Goal: Task Accomplishment & Management: Manage account settings

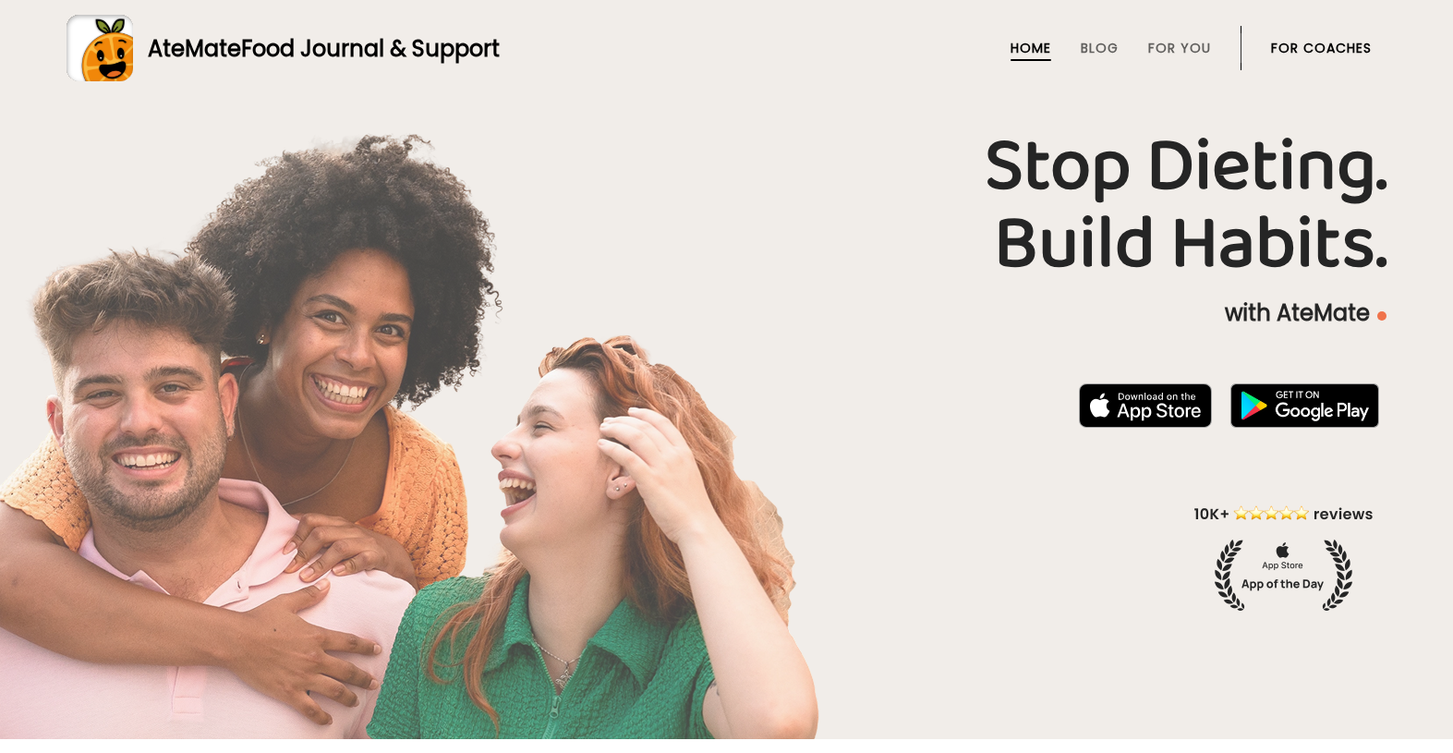
click at [1304, 41] on link "For Coaches" at bounding box center [1321, 48] width 101 height 15
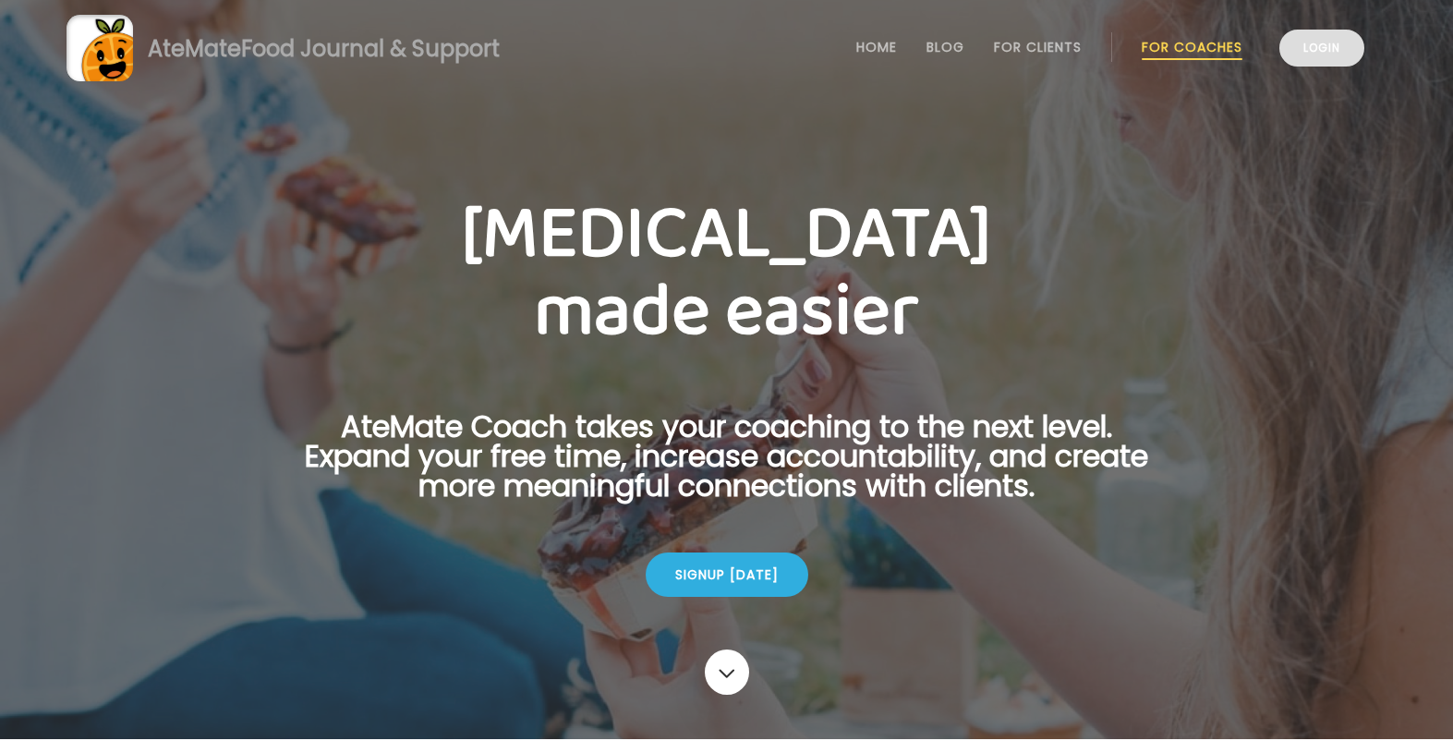
click at [1336, 62] on link "Login" at bounding box center [1322, 48] width 85 height 37
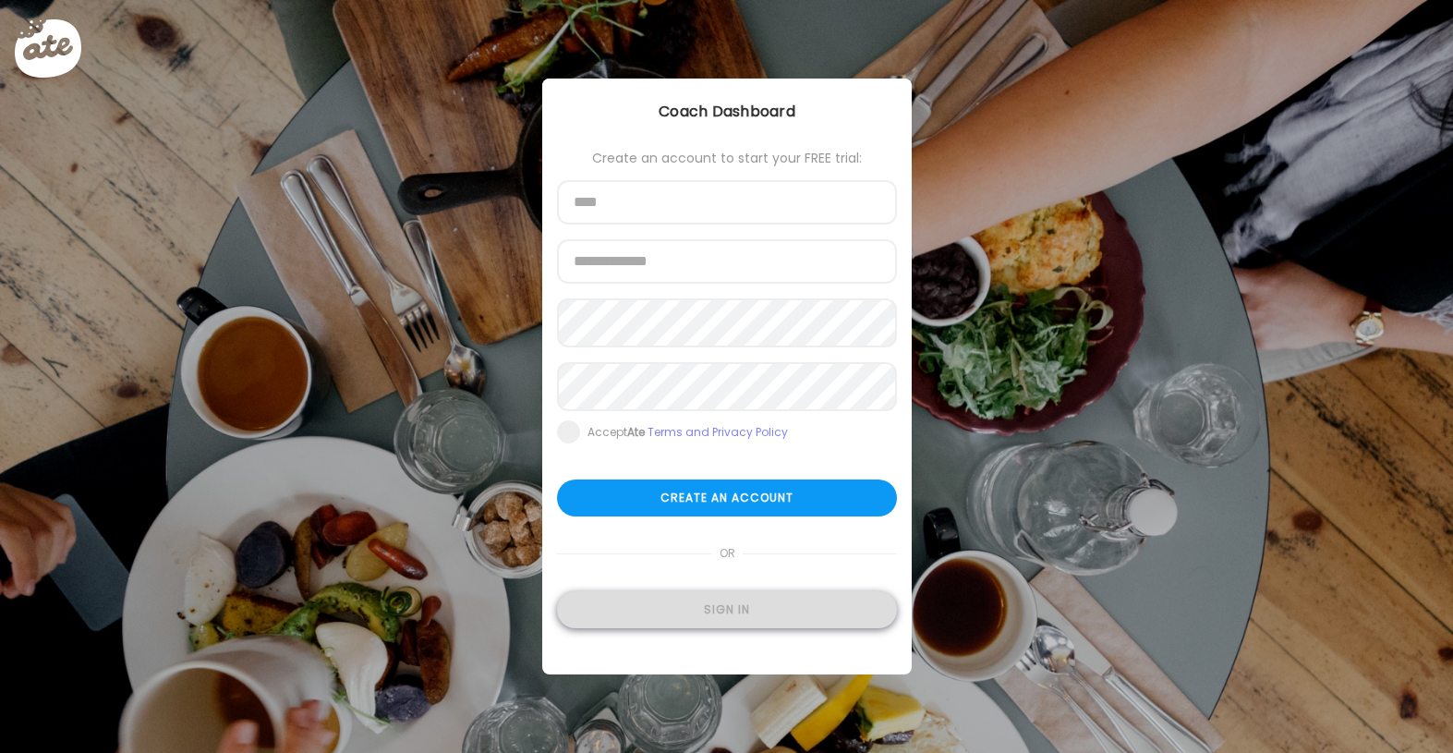
click at [752, 615] on div "Sign in" at bounding box center [727, 609] width 340 height 37
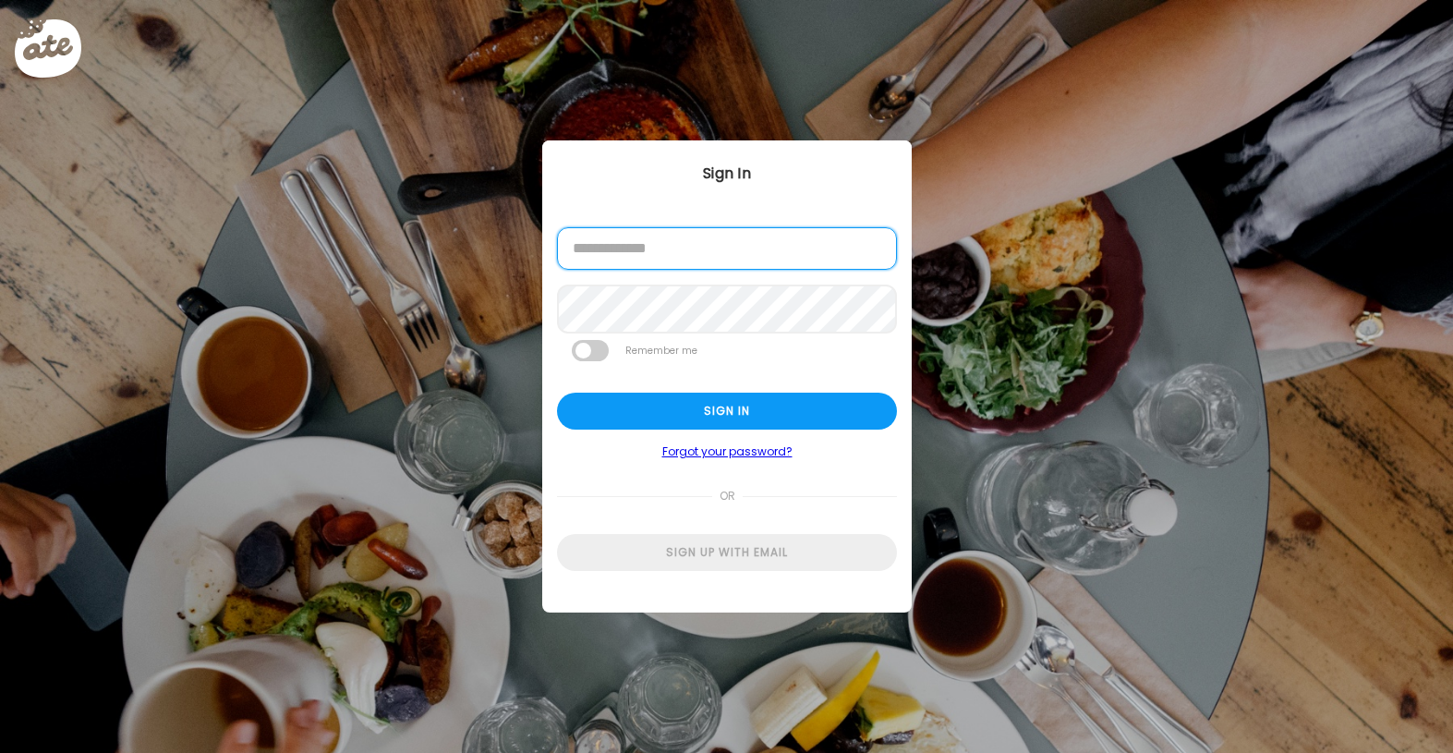
type input "**********"
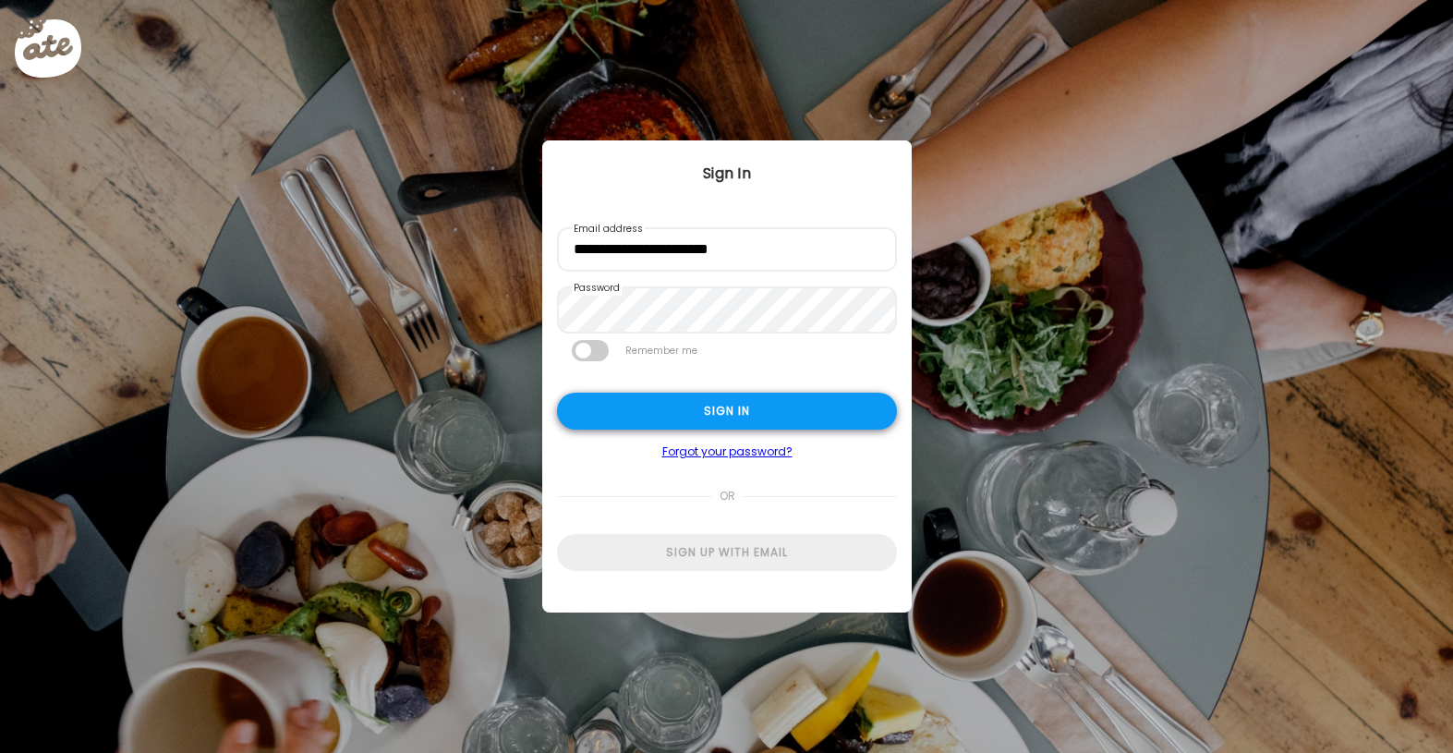
click at [720, 424] on div "Sign in" at bounding box center [727, 411] width 340 height 37
type input "**********"
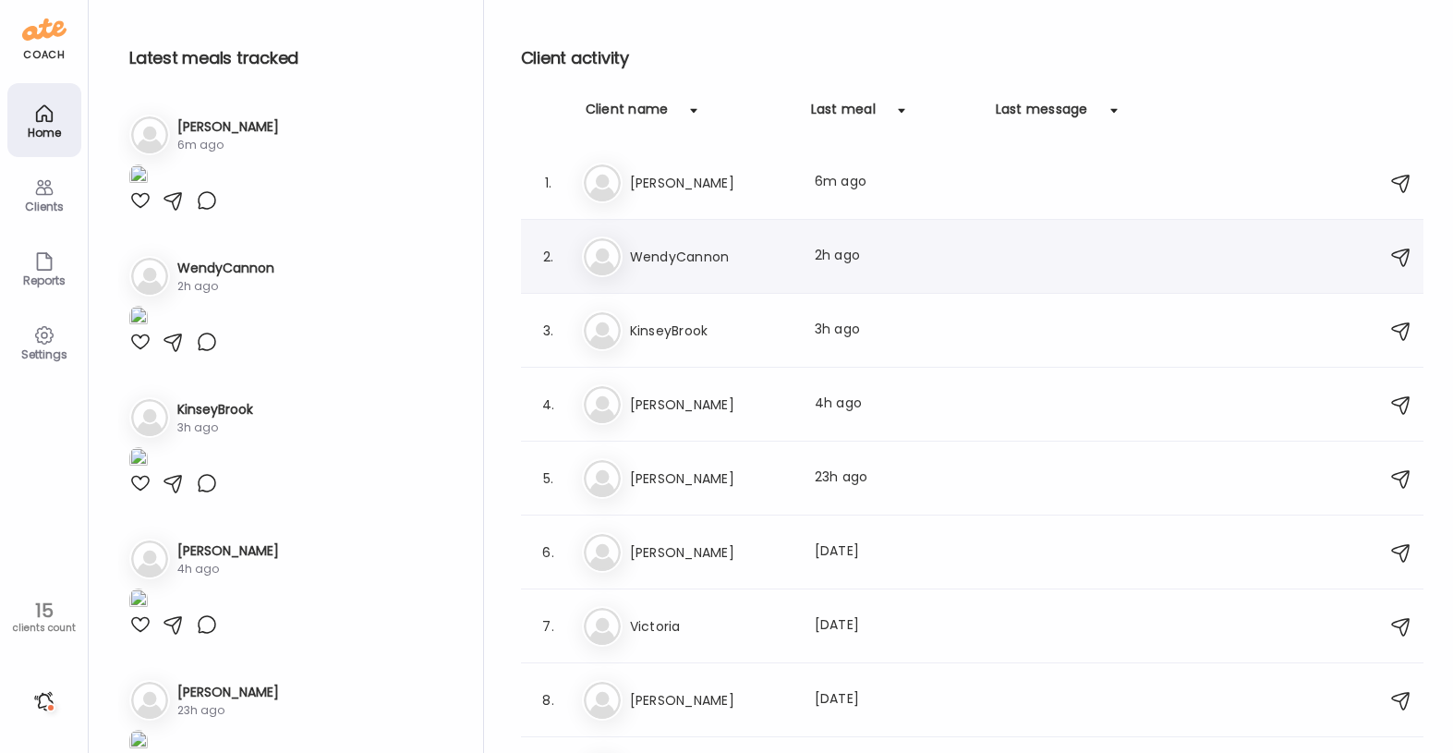
click at [853, 271] on div "We WendyCannon Last meal: 2h ago" at bounding box center [975, 257] width 787 height 41
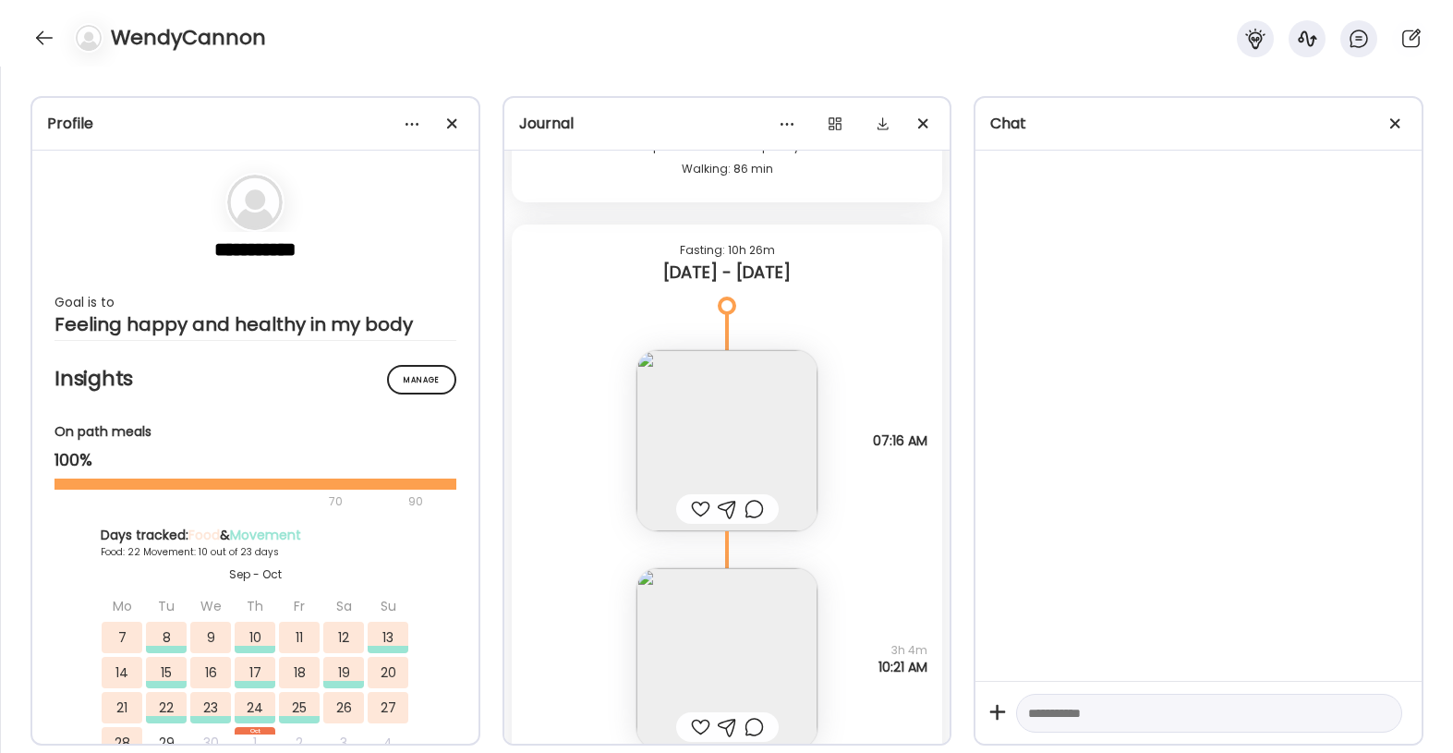
scroll to position [39430, 0]
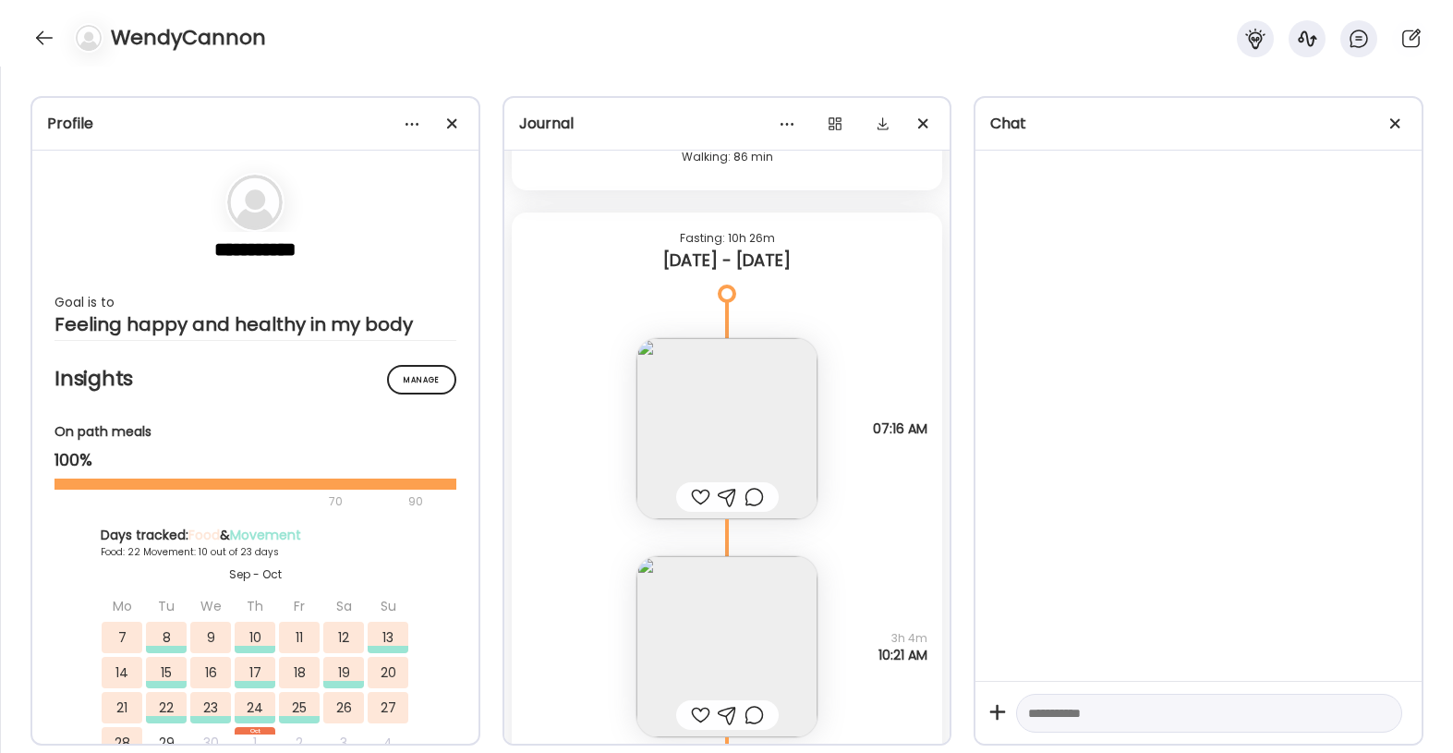
click at [697, 499] on div at bounding box center [700, 497] width 19 height 22
click at [743, 434] on img at bounding box center [727, 428] width 181 height 181
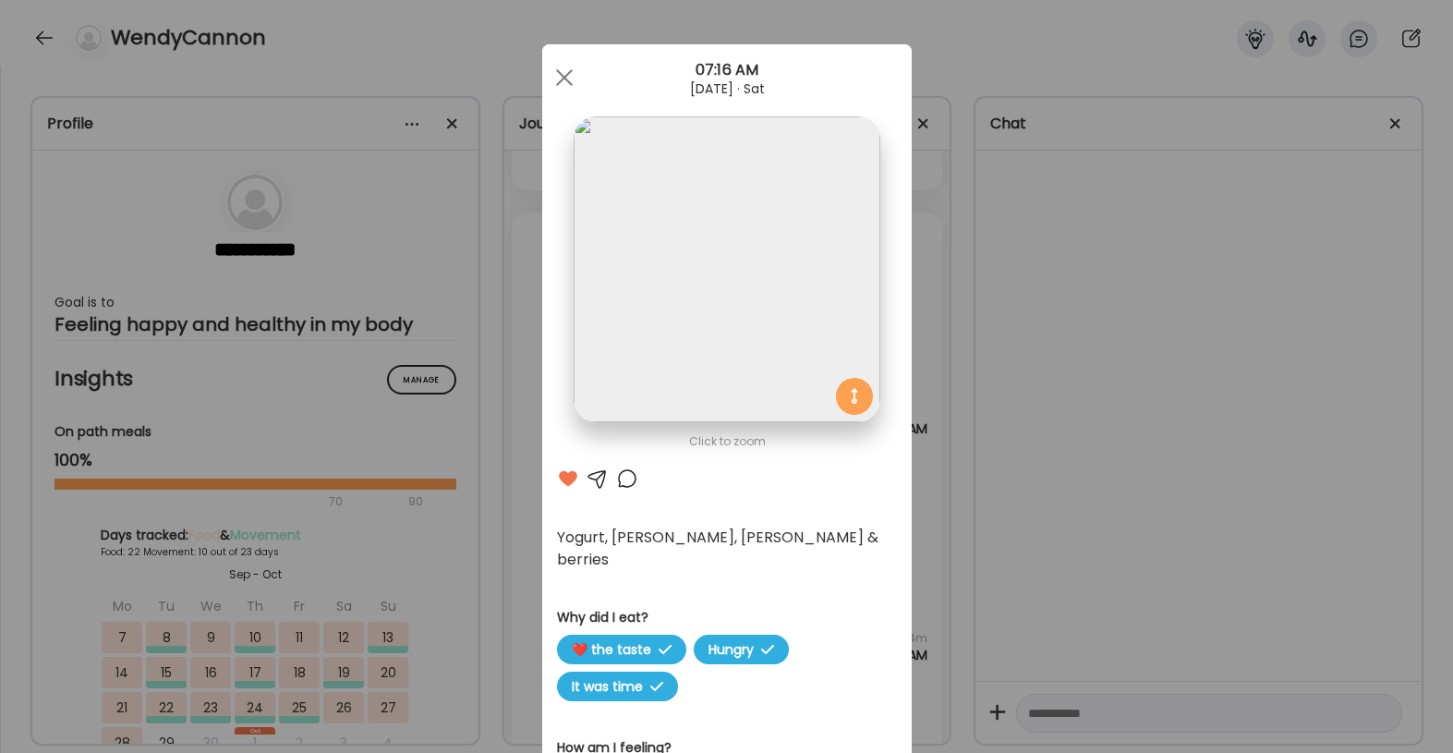
click at [627, 483] on div at bounding box center [627, 479] width 22 height 22
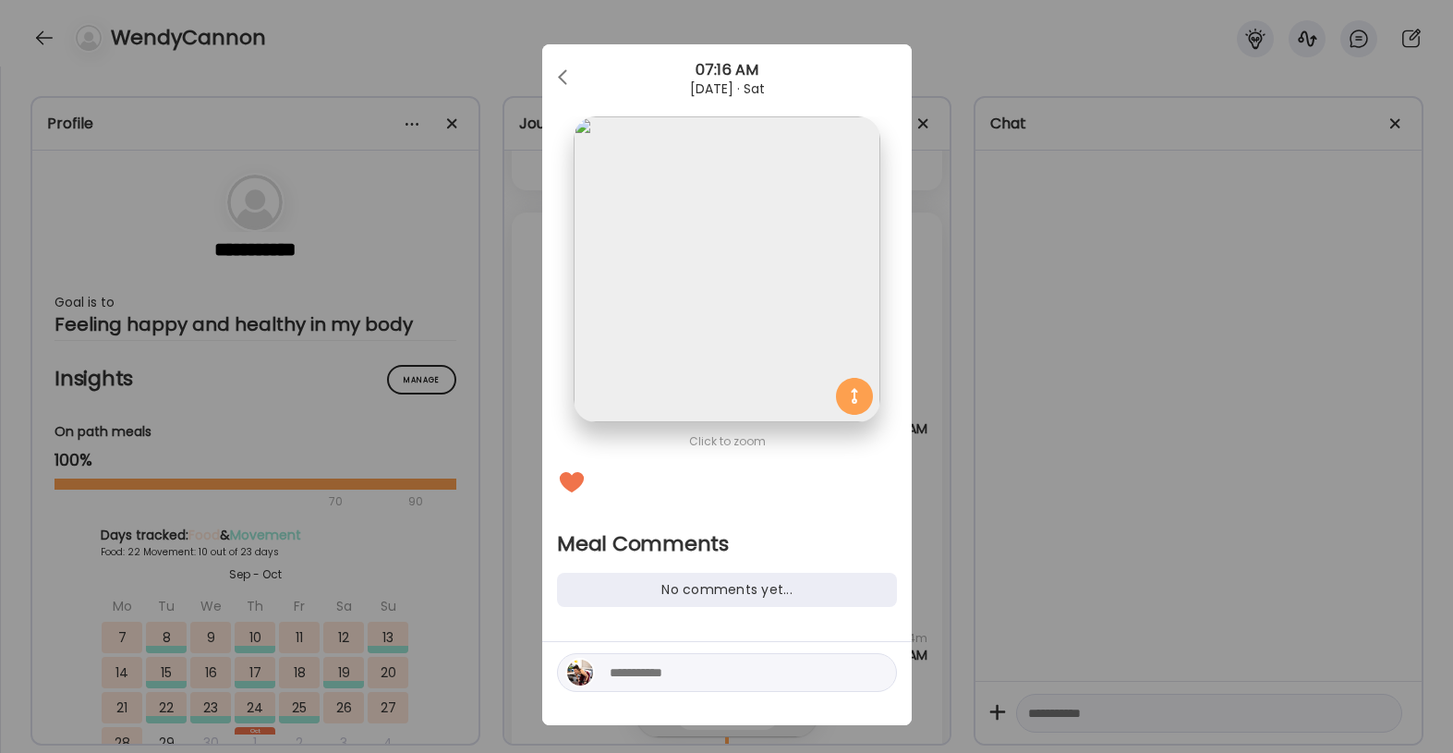
click at [661, 661] on div at bounding box center [727, 672] width 340 height 39
click at [632, 682] on textarea at bounding box center [734, 673] width 249 height 22
type textarea "****"
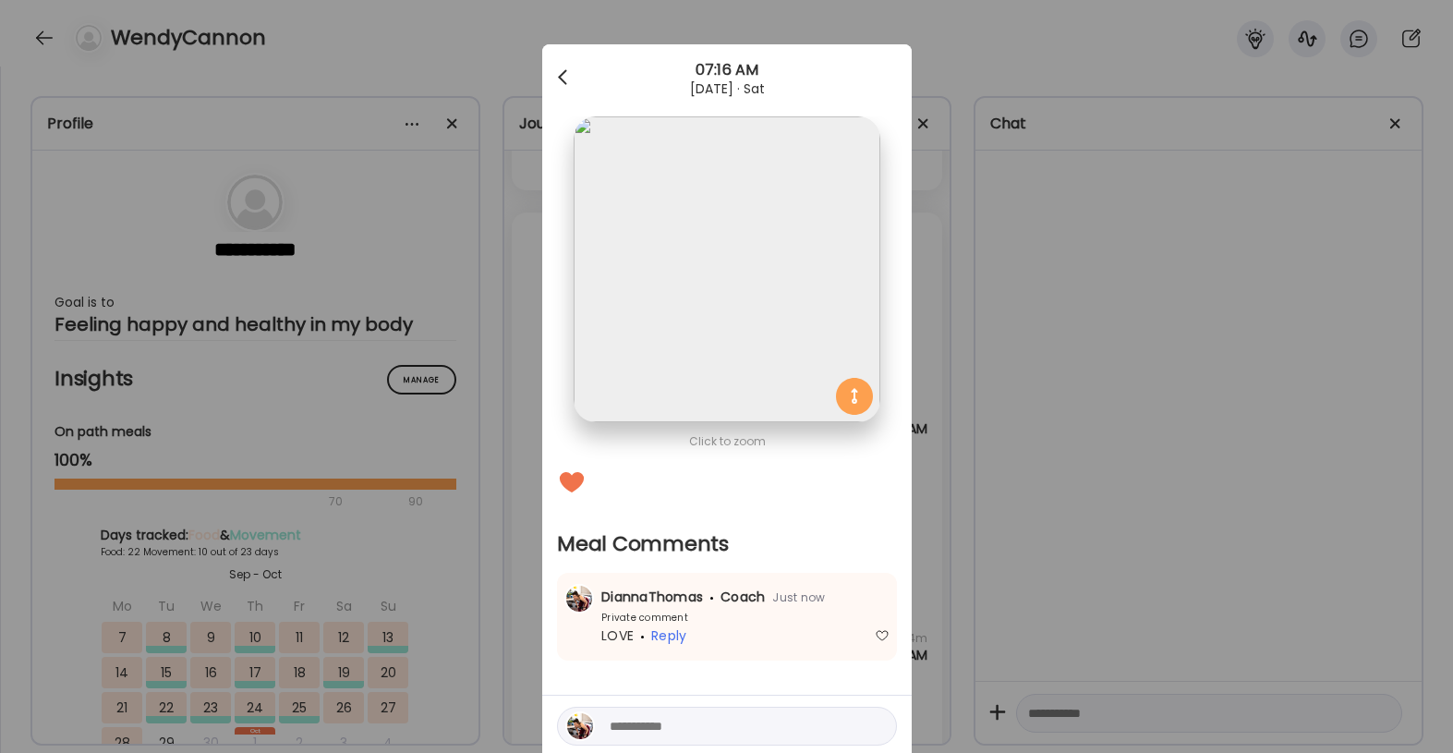
click at [557, 80] on div at bounding box center [564, 77] width 37 height 37
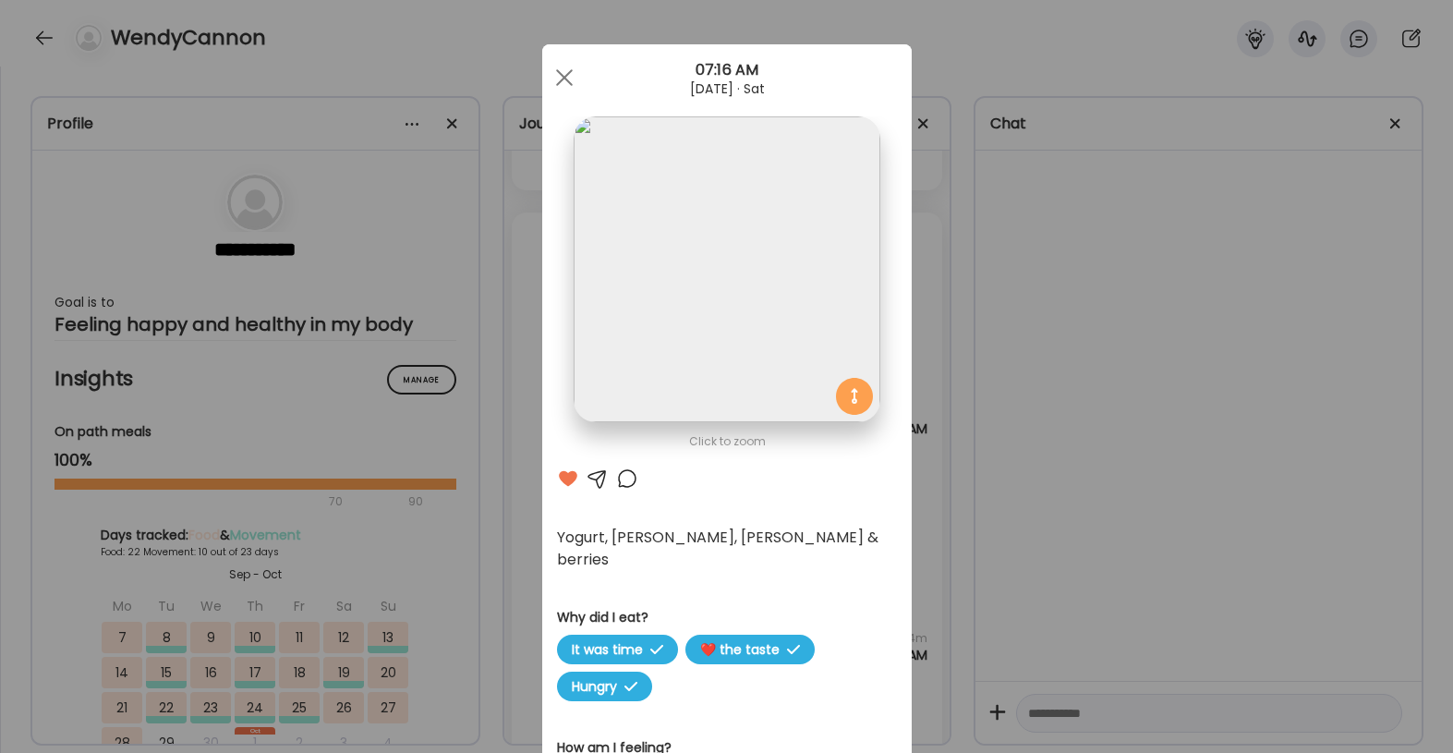
click at [557, 80] on div at bounding box center [564, 77] width 37 height 37
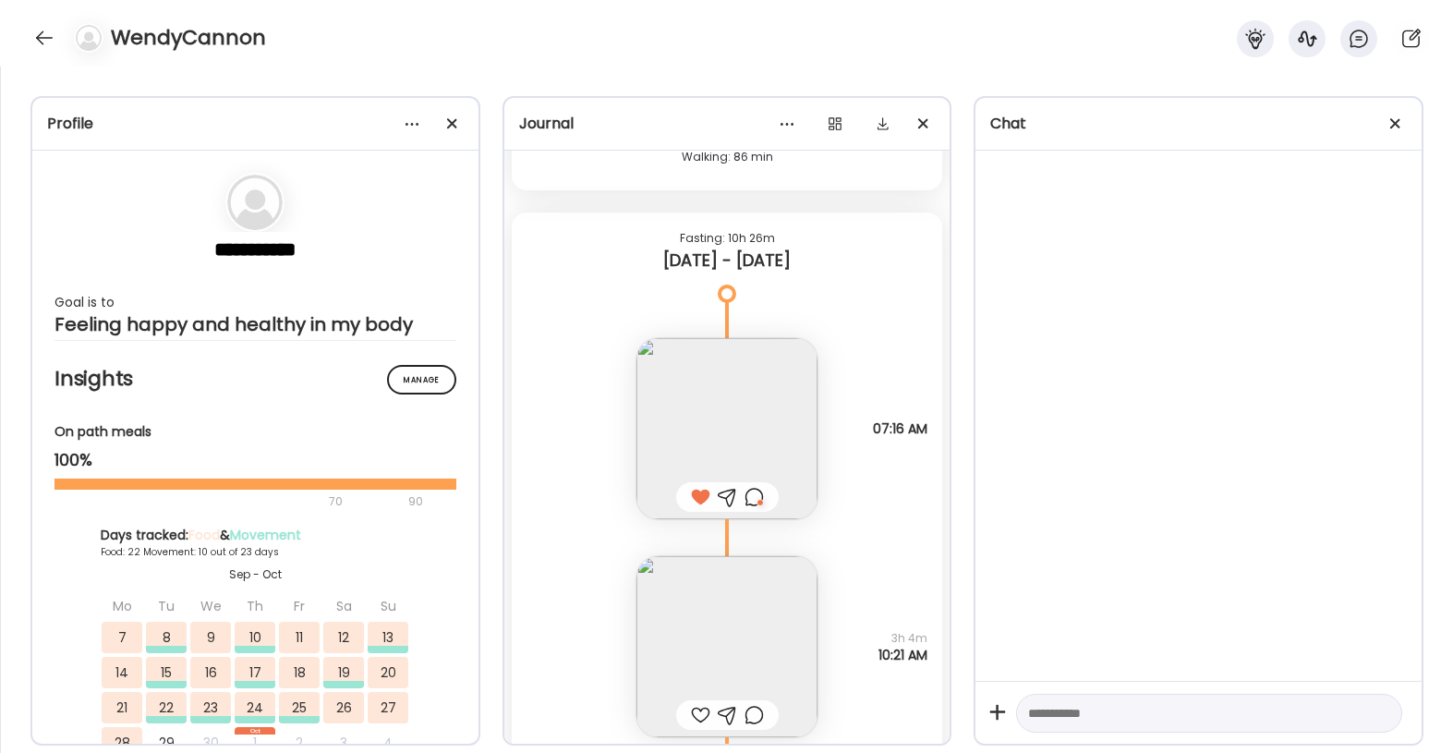
scroll to position [39626, 0]
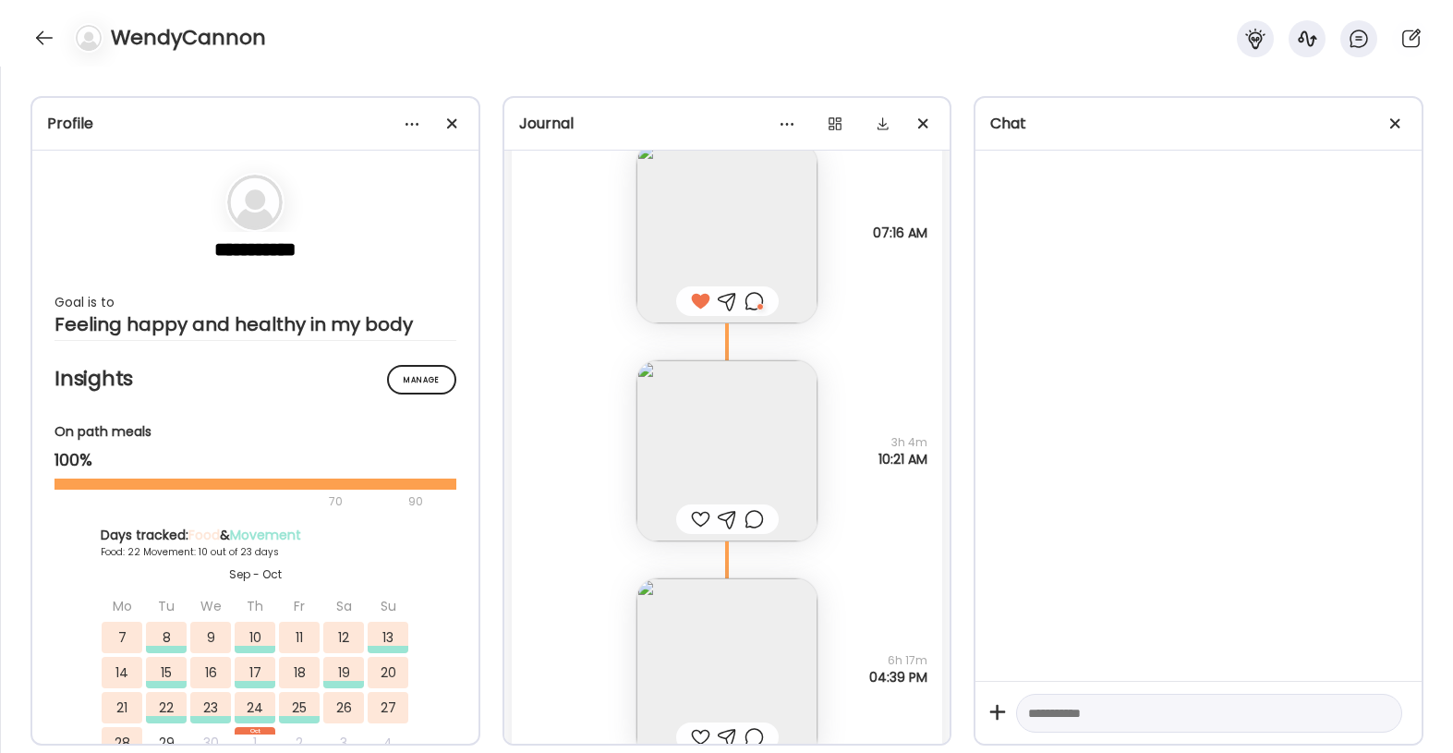
click at [700, 474] on img at bounding box center [727, 450] width 181 height 181
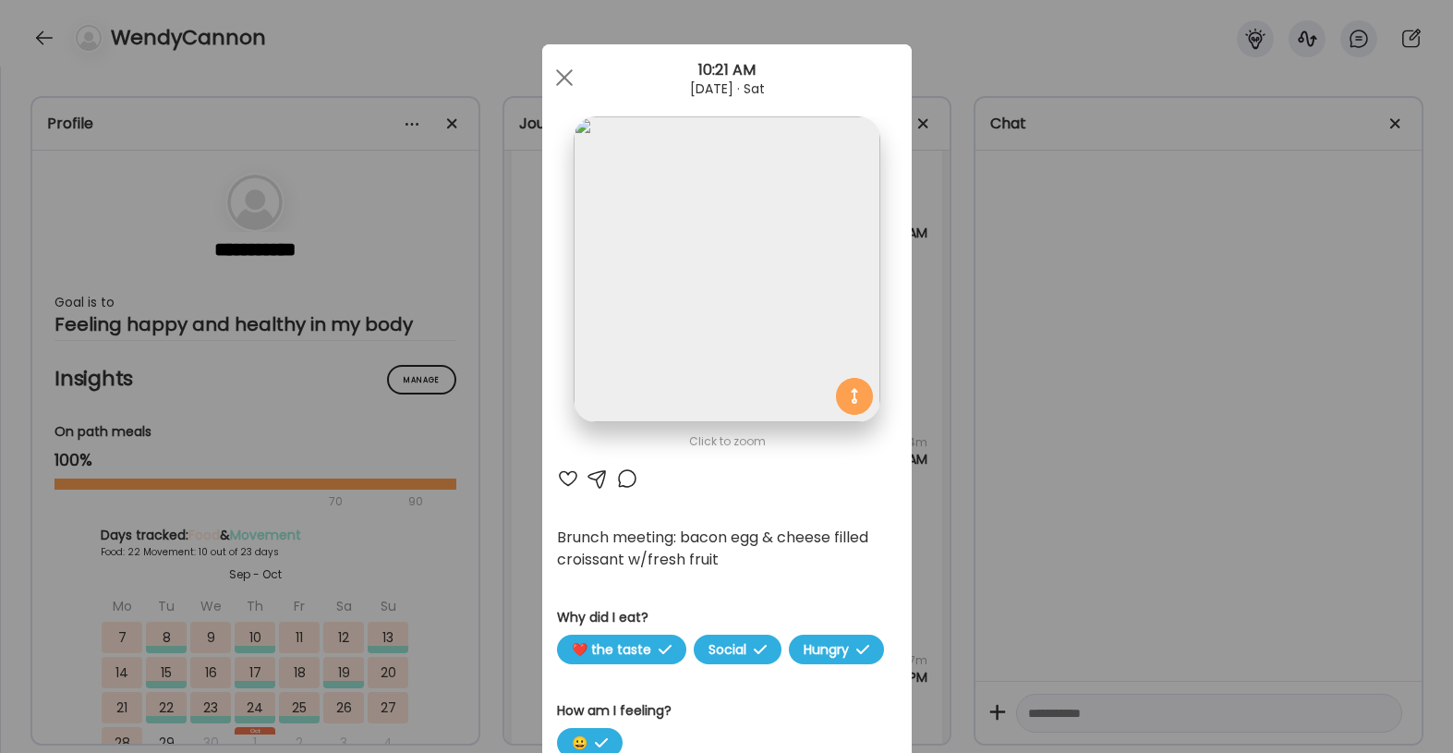
click at [569, 488] on div at bounding box center [568, 479] width 22 height 22
click at [630, 474] on div at bounding box center [627, 479] width 22 height 22
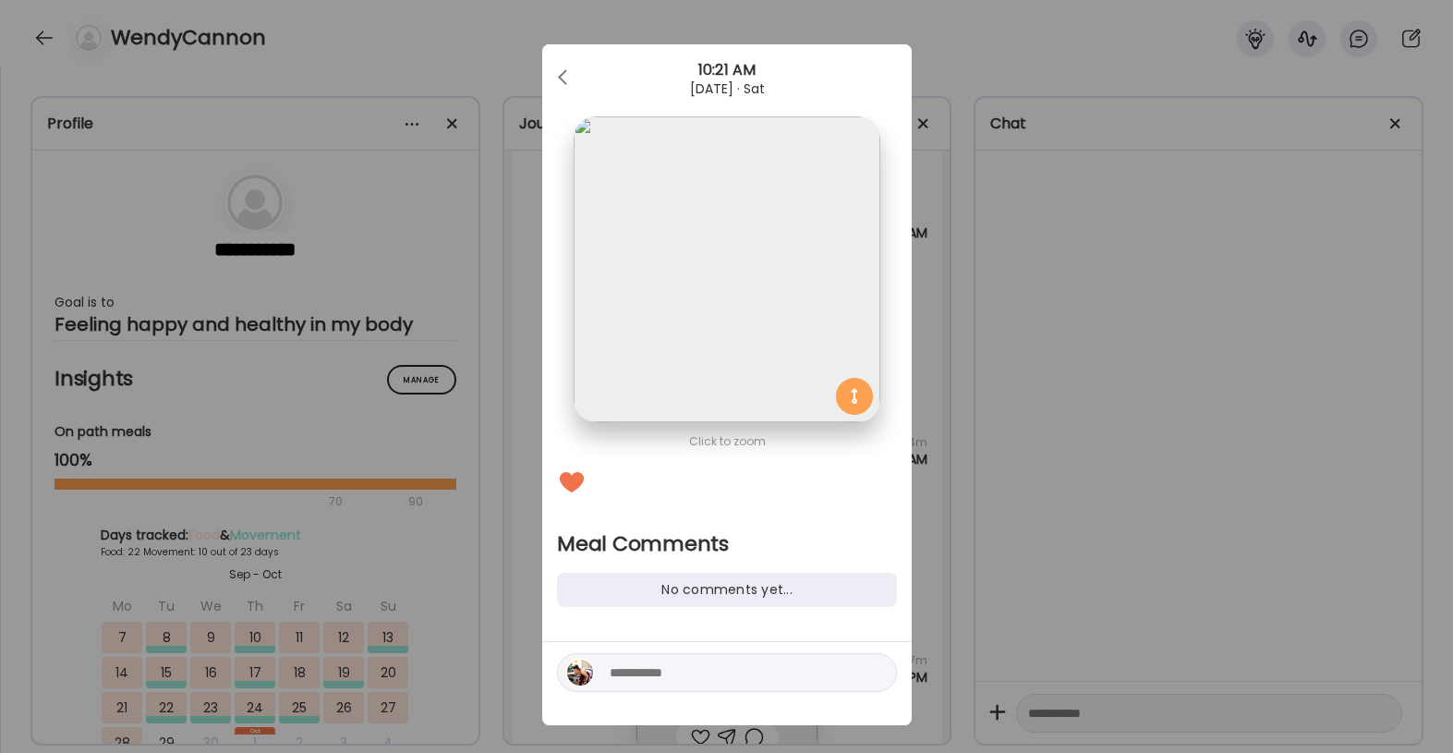
click at [655, 663] on textarea at bounding box center [734, 673] width 249 height 22
type textarea "**********"
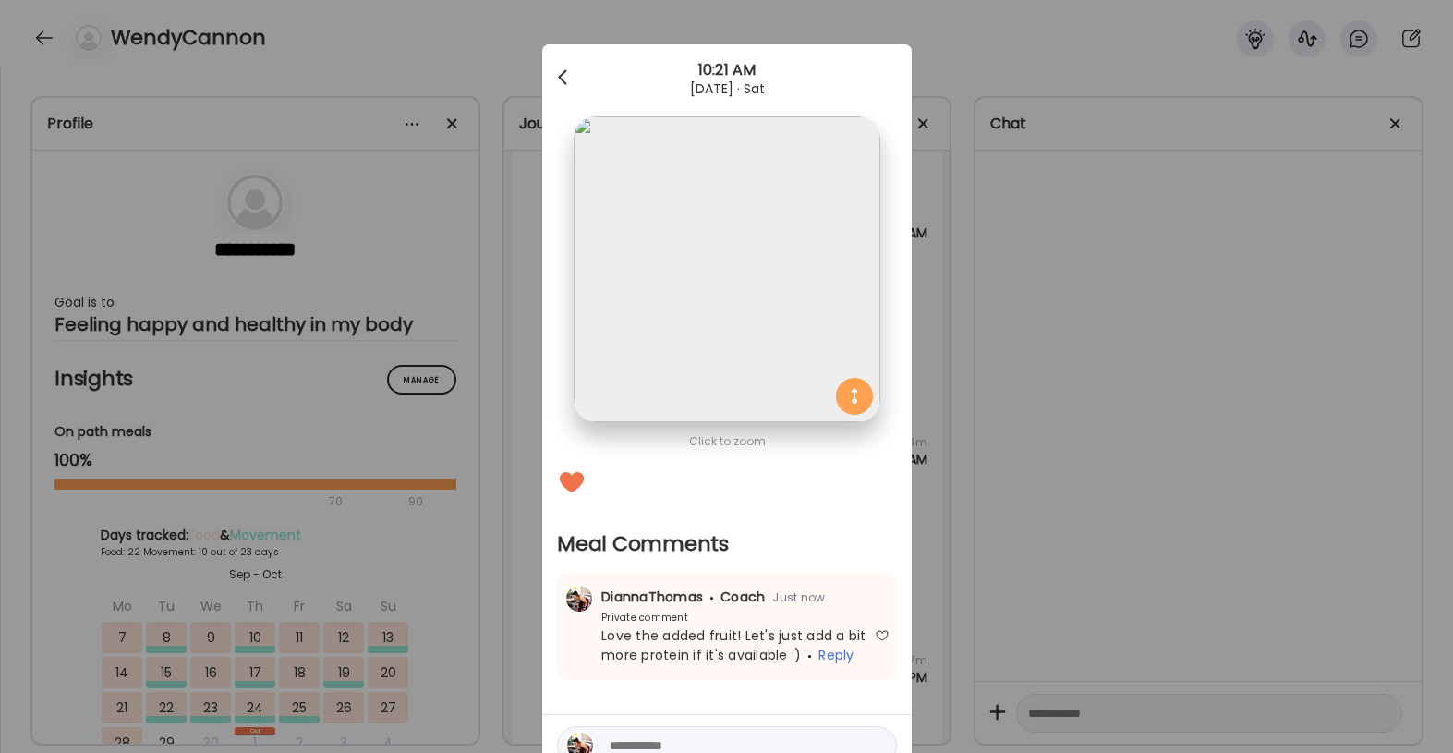
click at [556, 92] on div at bounding box center [564, 77] width 37 height 37
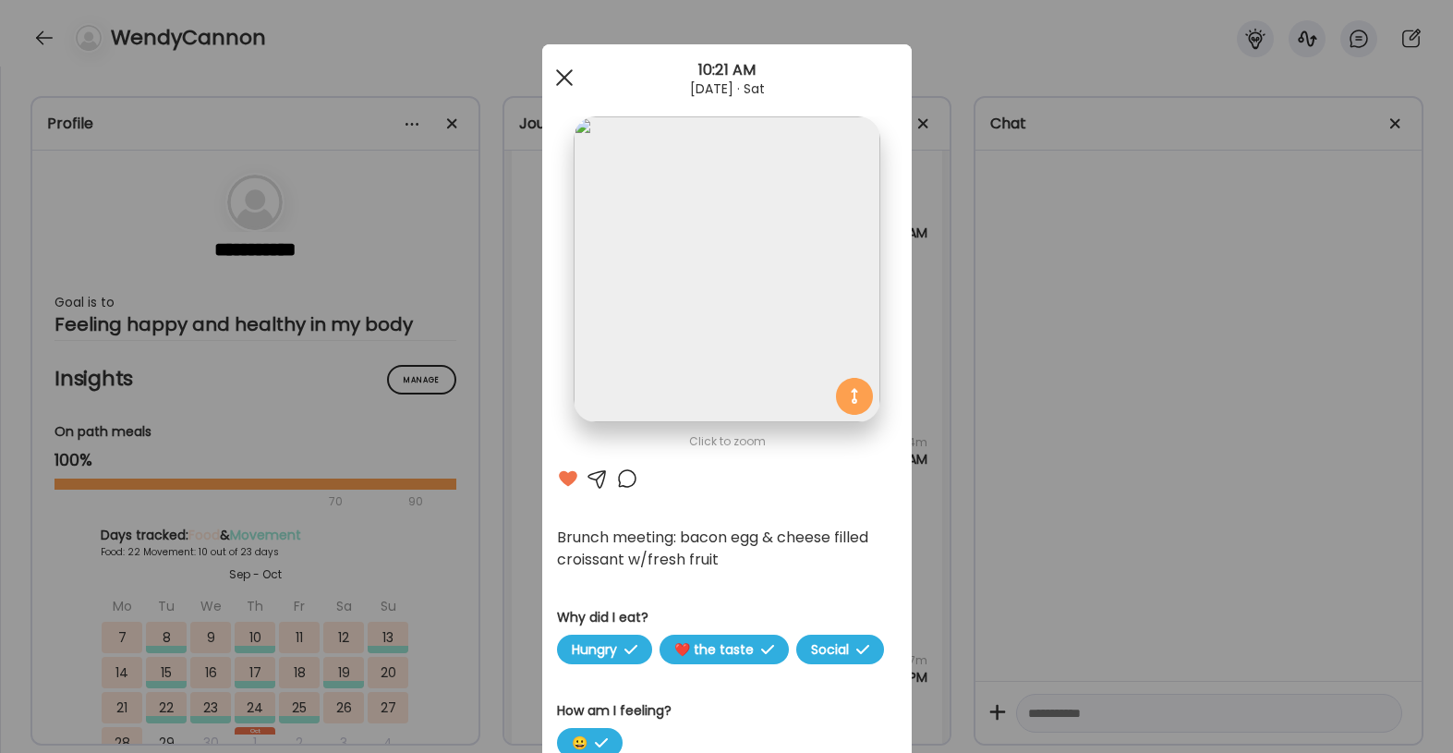
click at [556, 92] on div at bounding box center [564, 77] width 37 height 37
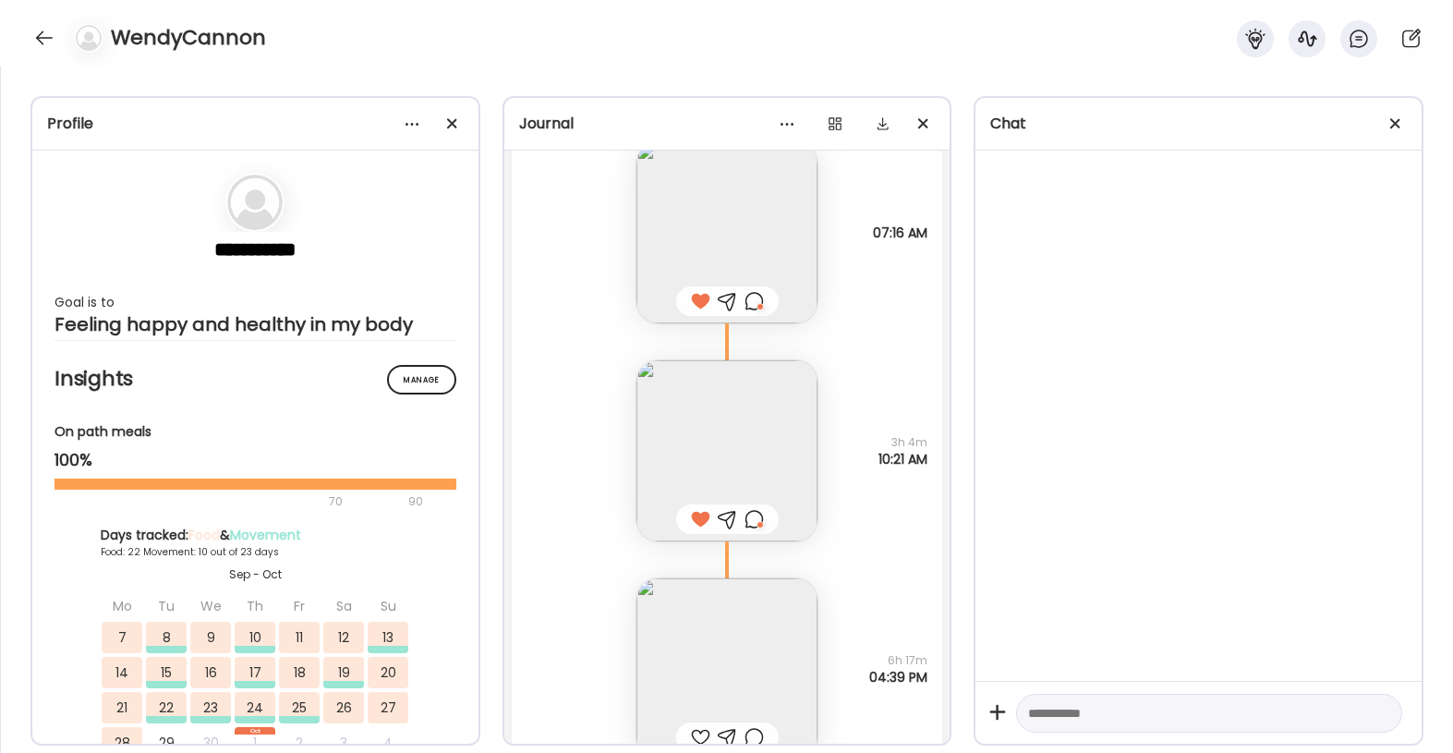
scroll to position [39803, 0]
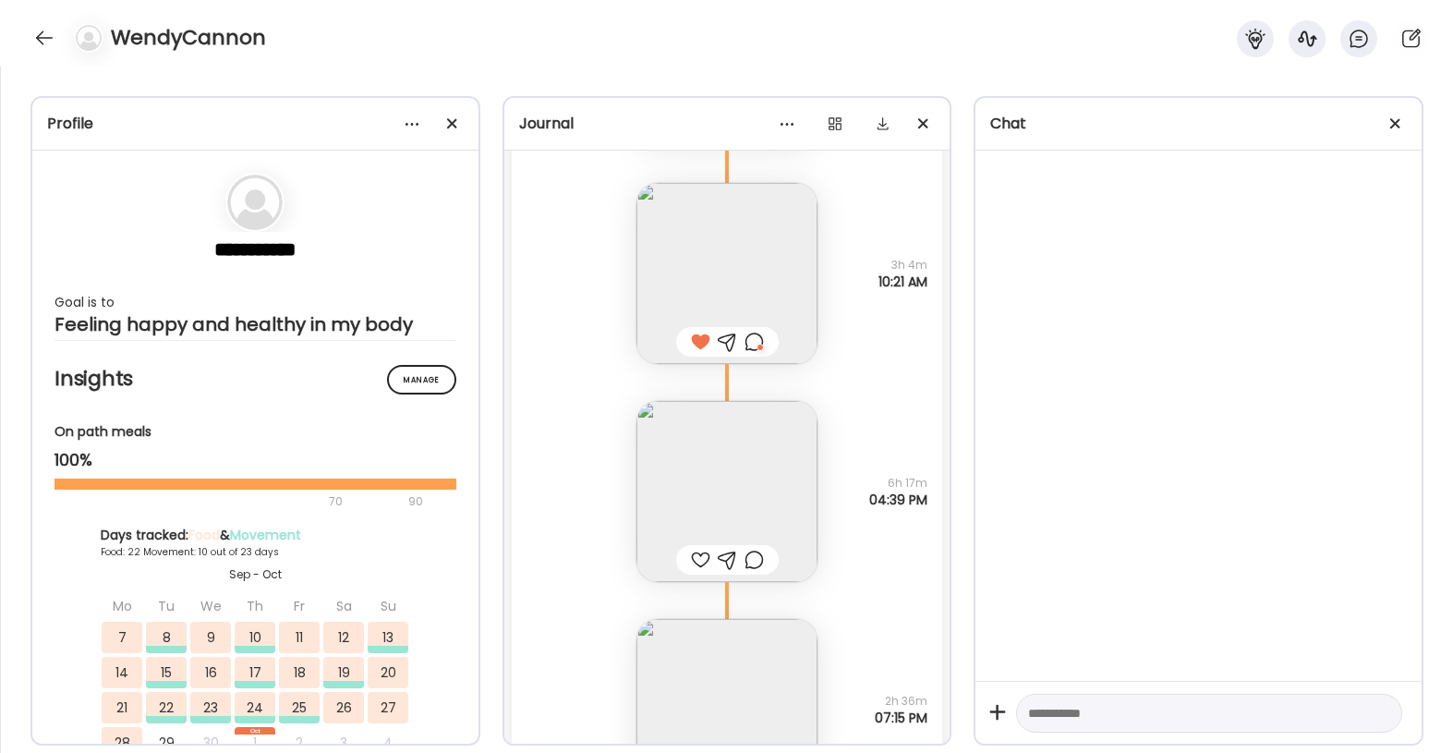
click at [703, 565] on div at bounding box center [700, 560] width 19 height 22
click at [749, 558] on div at bounding box center [754, 560] width 19 height 22
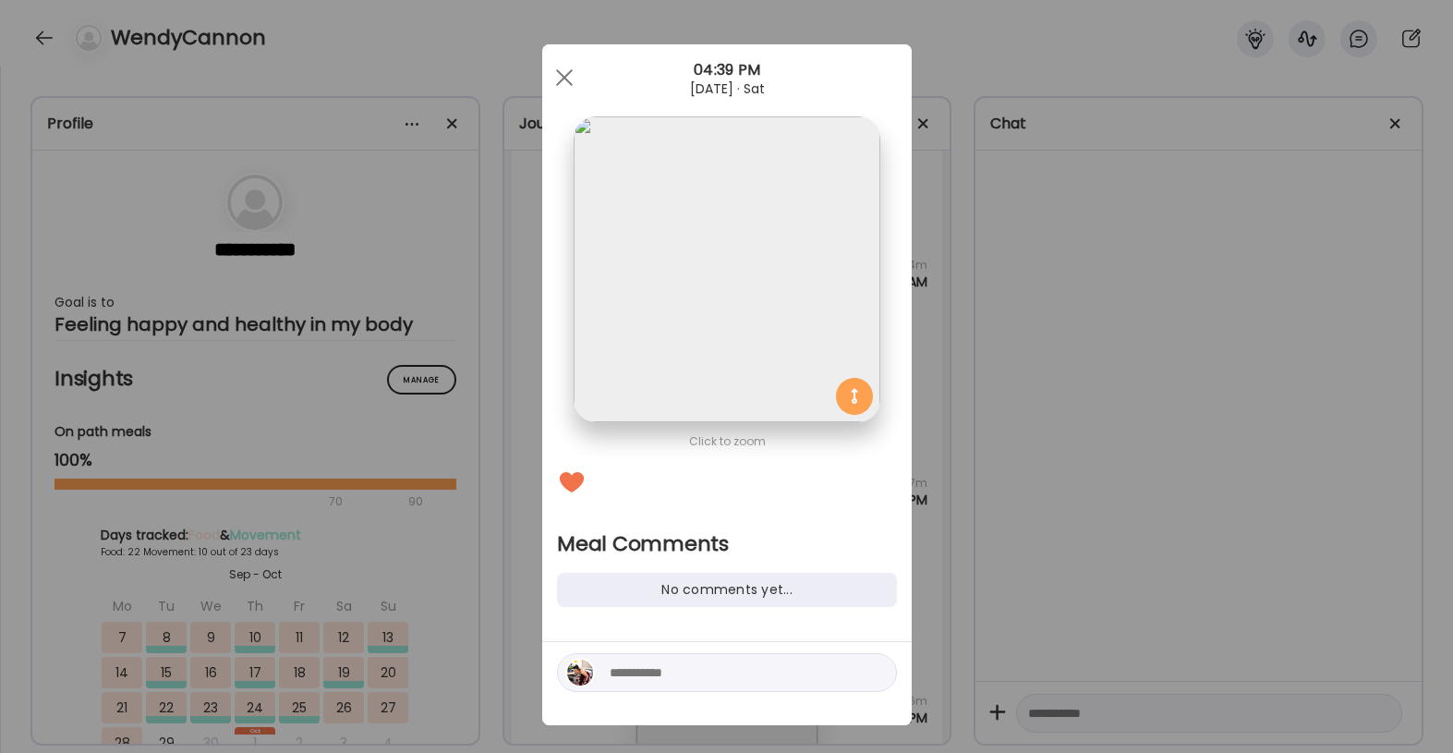
click at [711, 676] on textarea at bounding box center [734, 673] width 249 height 22
type textarea "****"
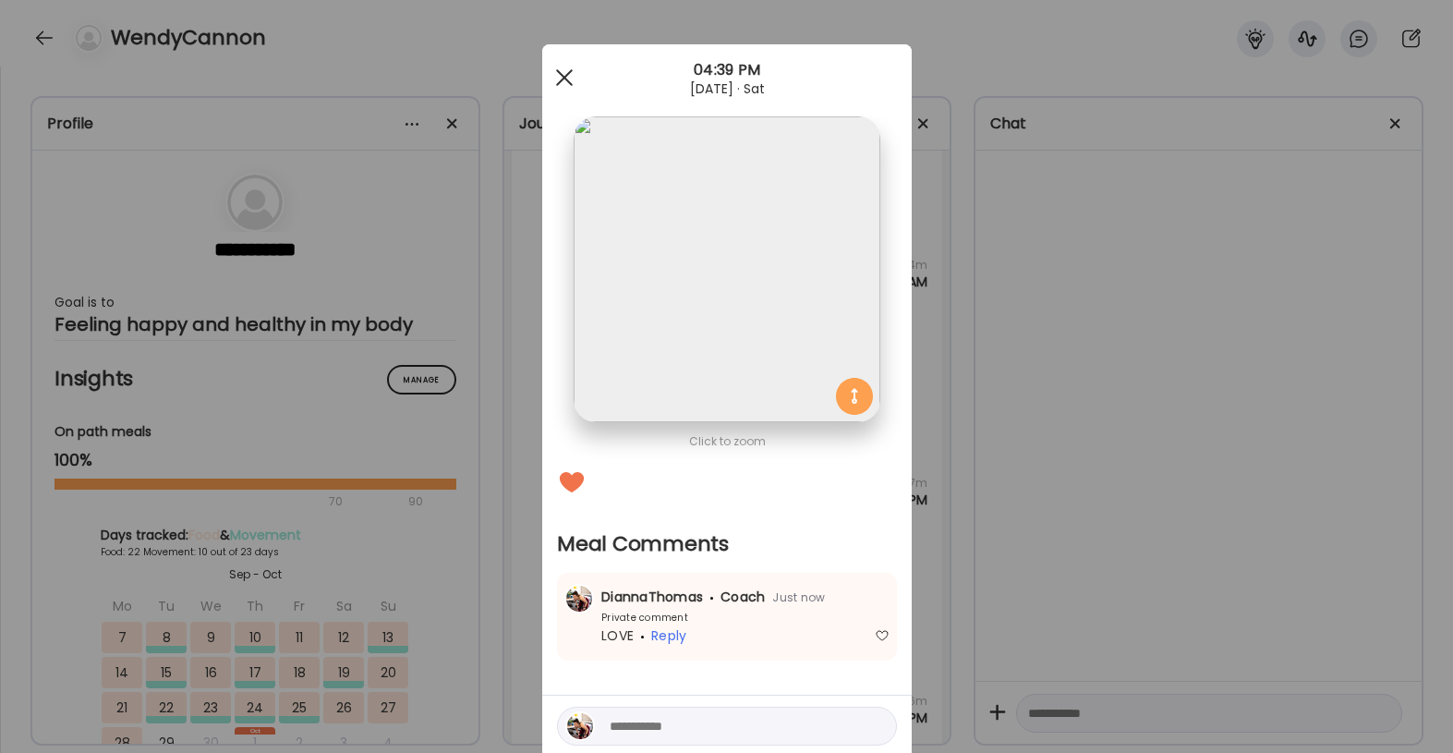
click at [549, 72] on div at bounding box center [564, 77] width 37 height 37
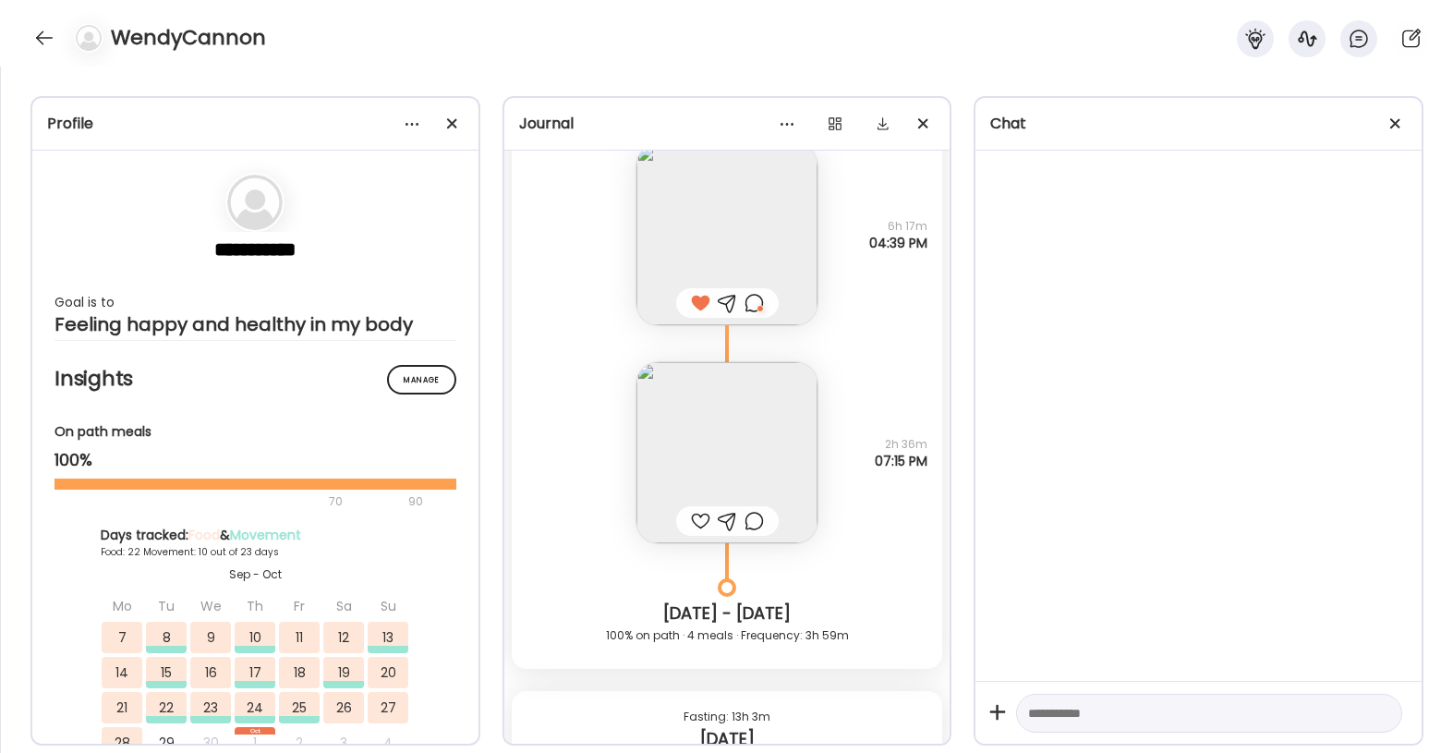
scroll to position [40079, 0]
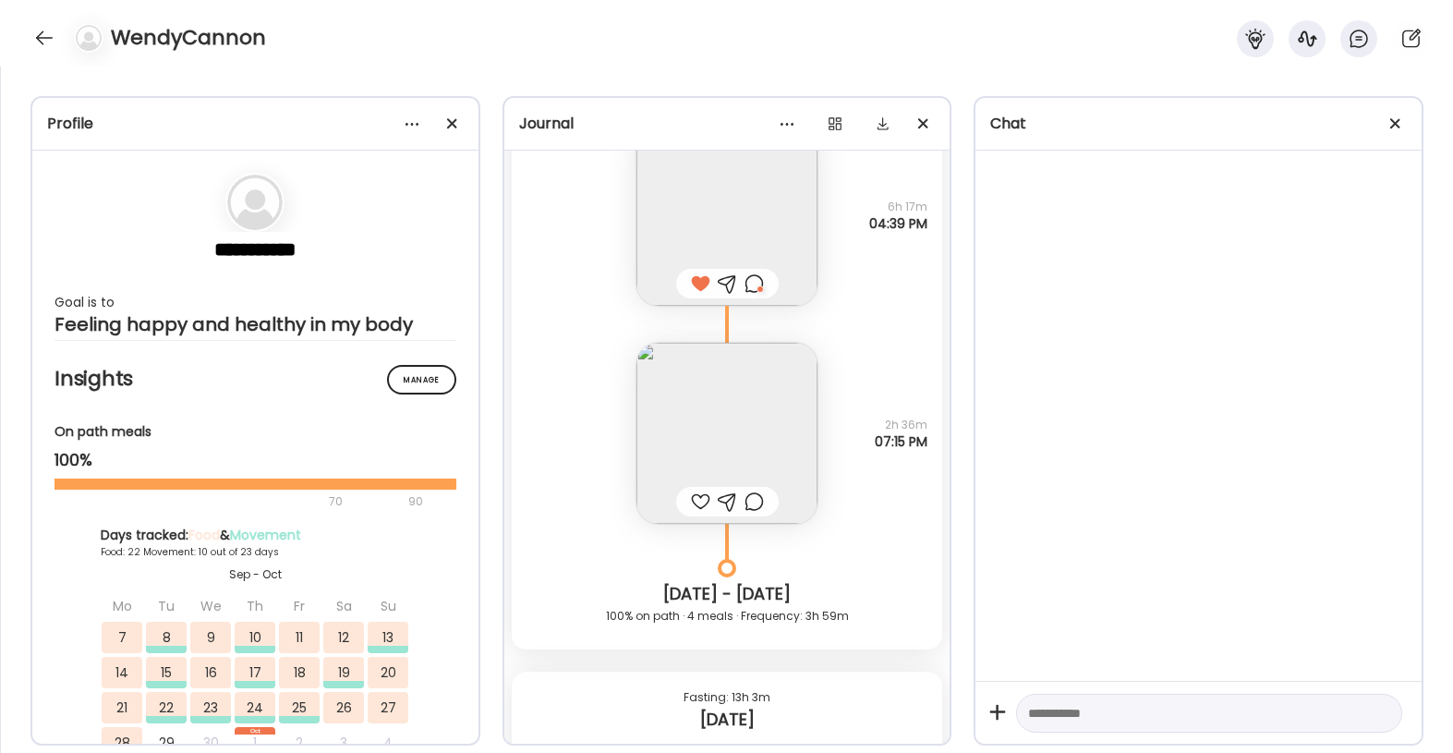
click at [700, 510] on div at bounding box center [700, 502] width 19 height 22
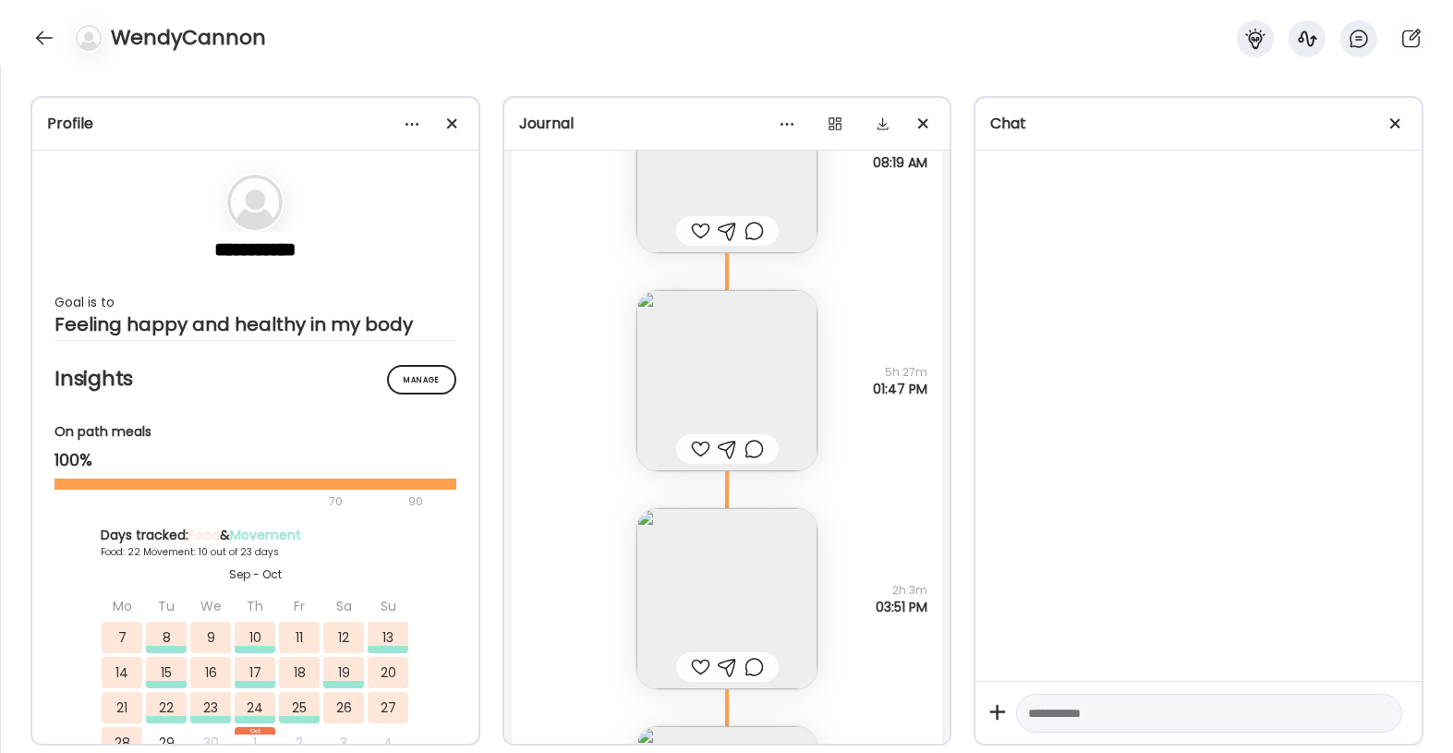
scroll to position [40854, 0]
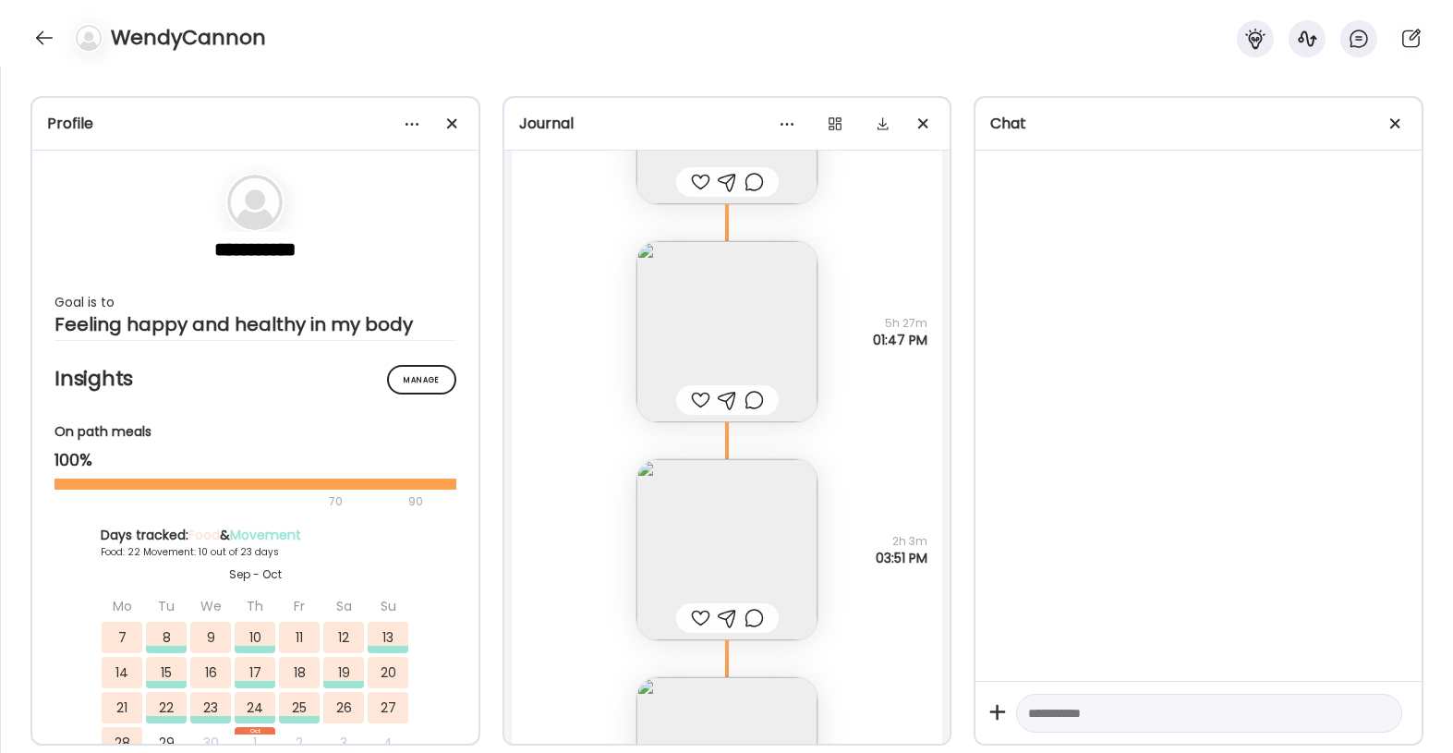
click at [732, 344] on img at bounding box center [727, 331] width 181 height 181
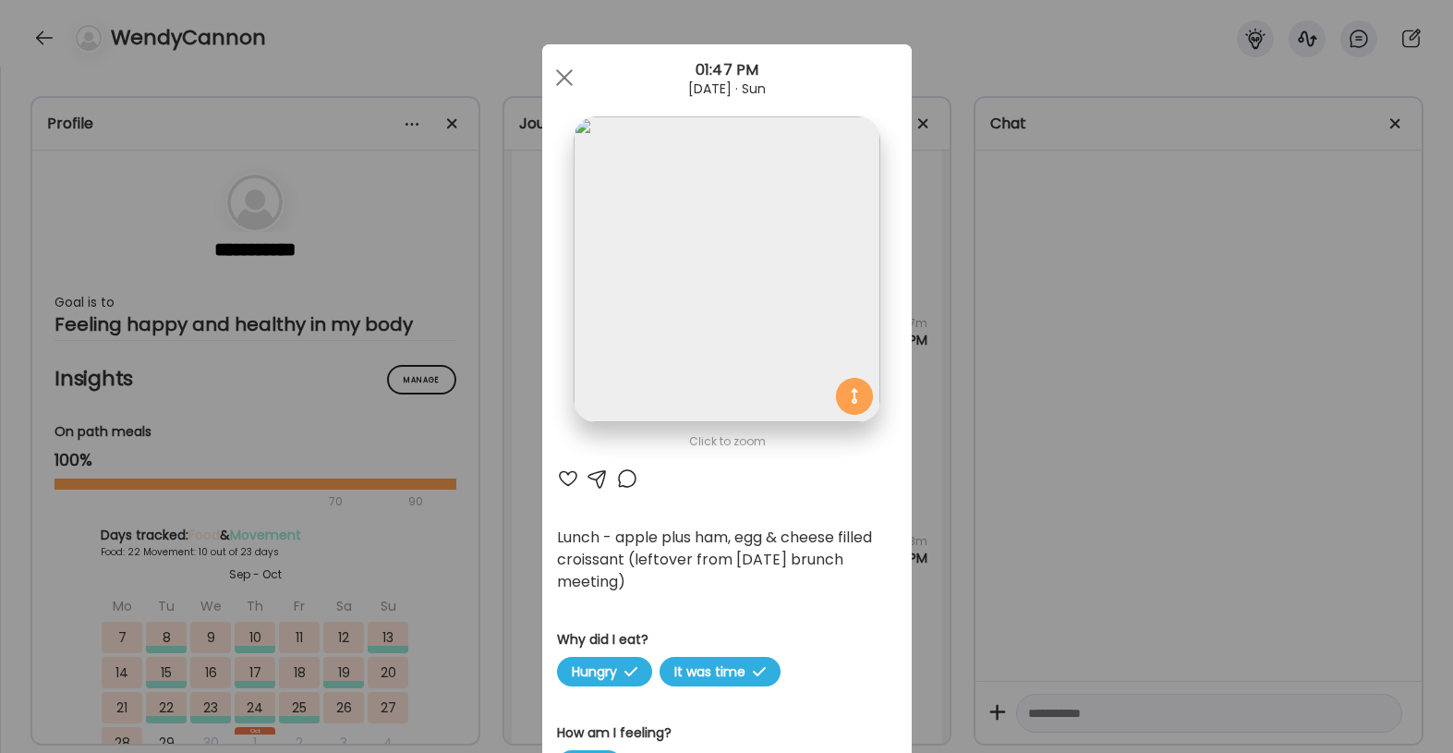
click at [567, 479] on div at bounding box center [568, 479] width 22 height 22
click at [623, 481] on div at bounding box center [627, 479] width 22 height 22
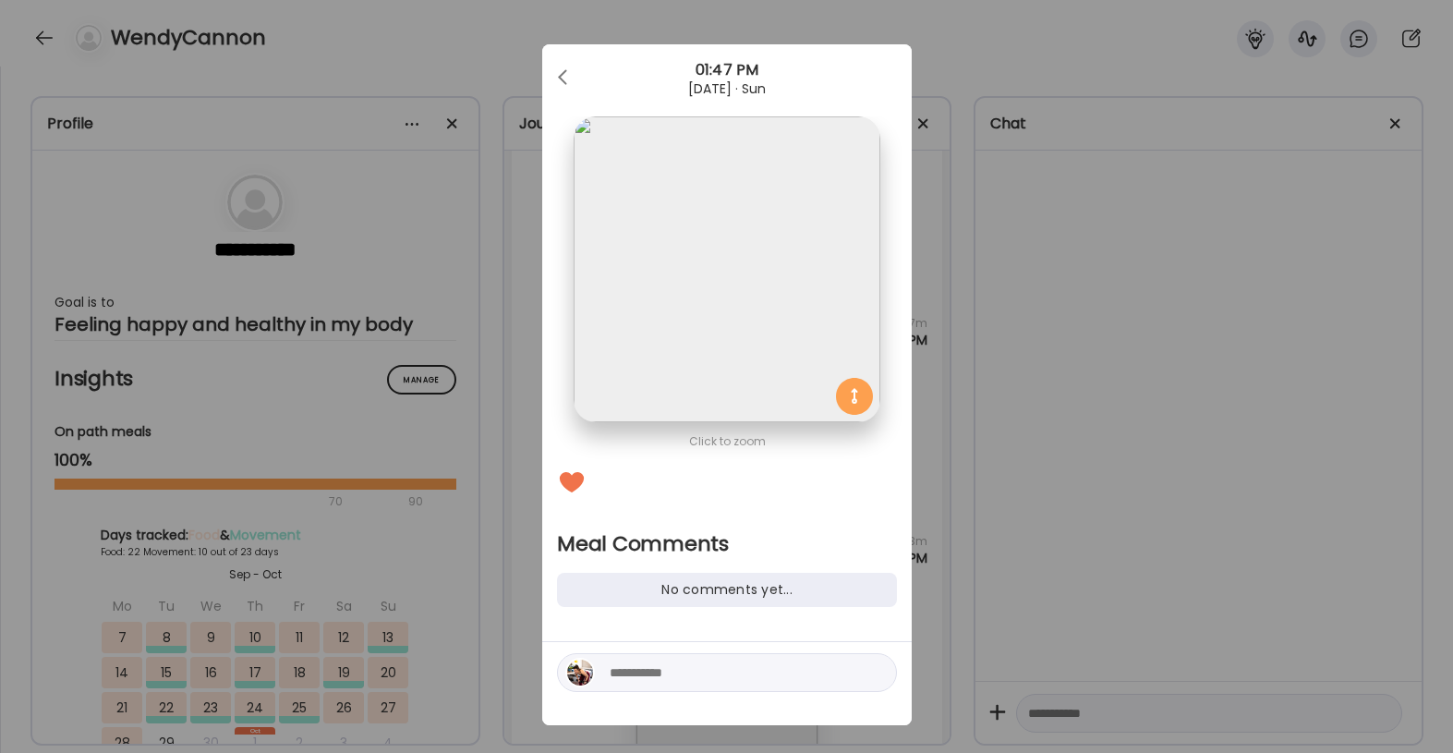
click at [639, 690] on div at bounding box center [727, 672] width 340 height 39
click at [639, 682] on textarea at bounding box center [734, 673] width 249 height 22
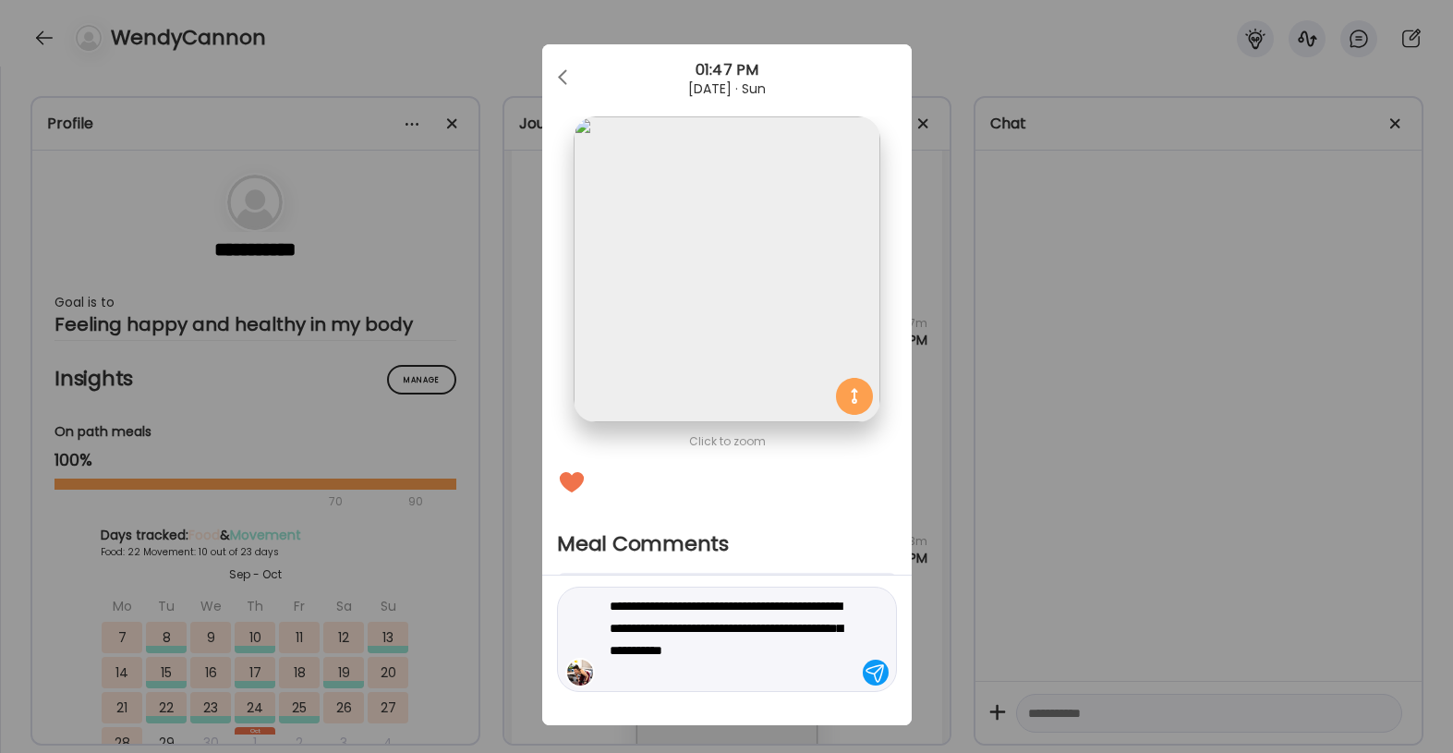
type textarea "**********"
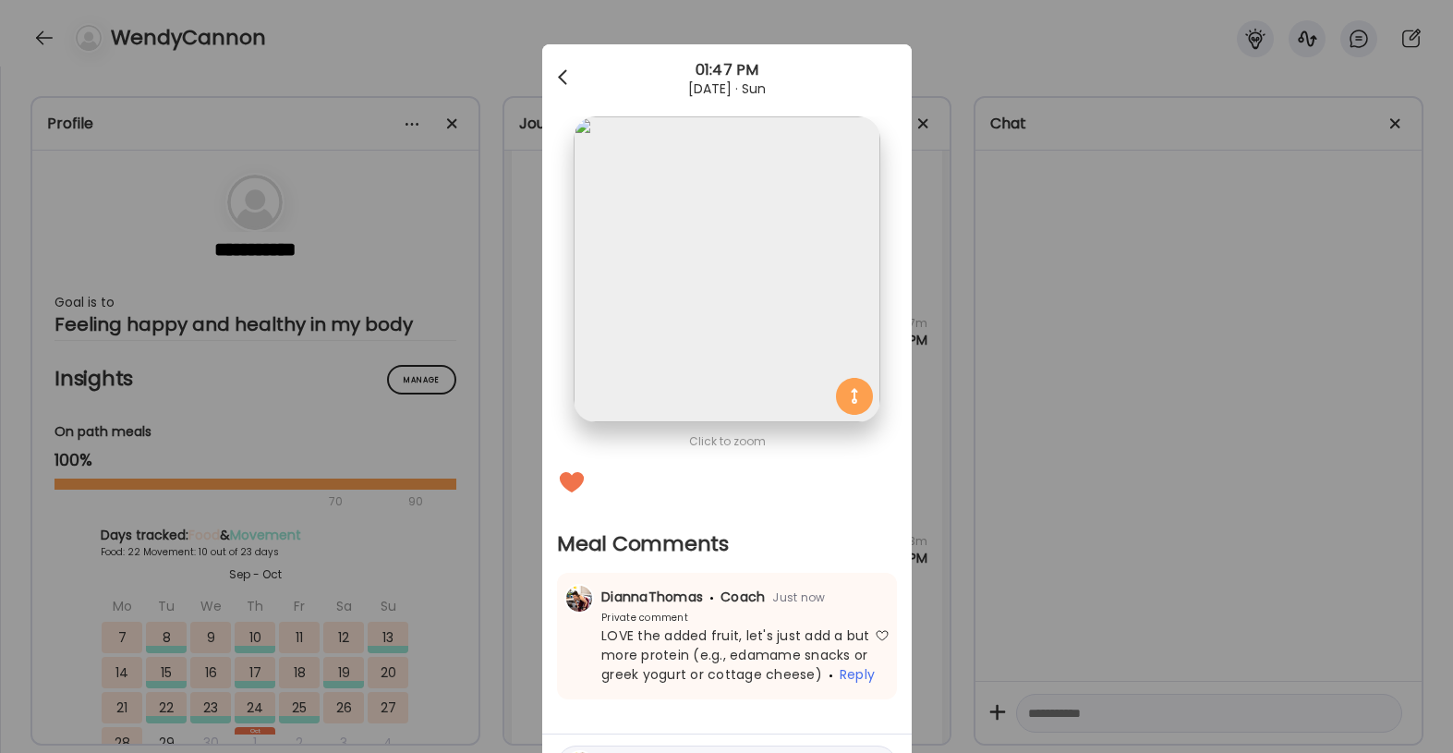
click at [569, 67] on div at bounding box center [564, 77] width 37 height 37
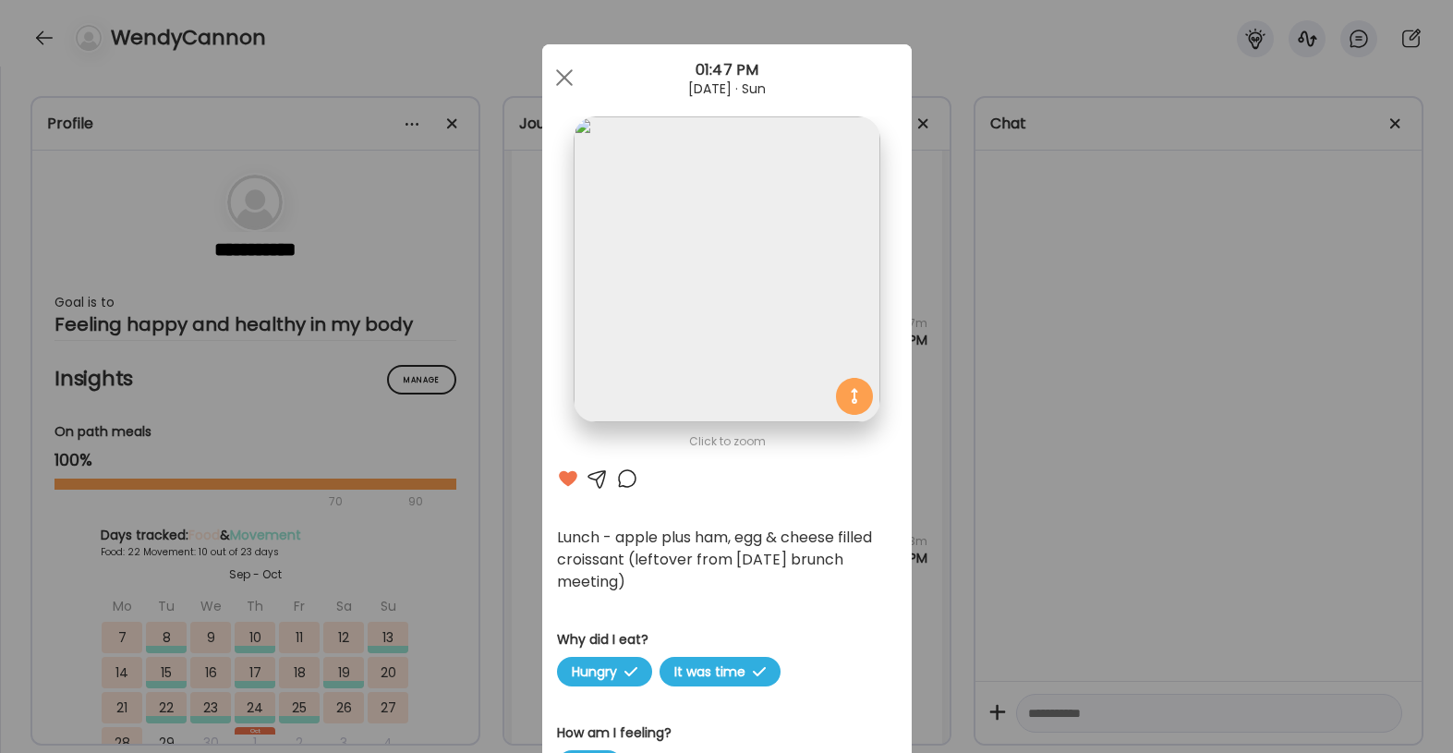
click at [569, 67] on div at bounding box center [564, 77] width 37 height 37
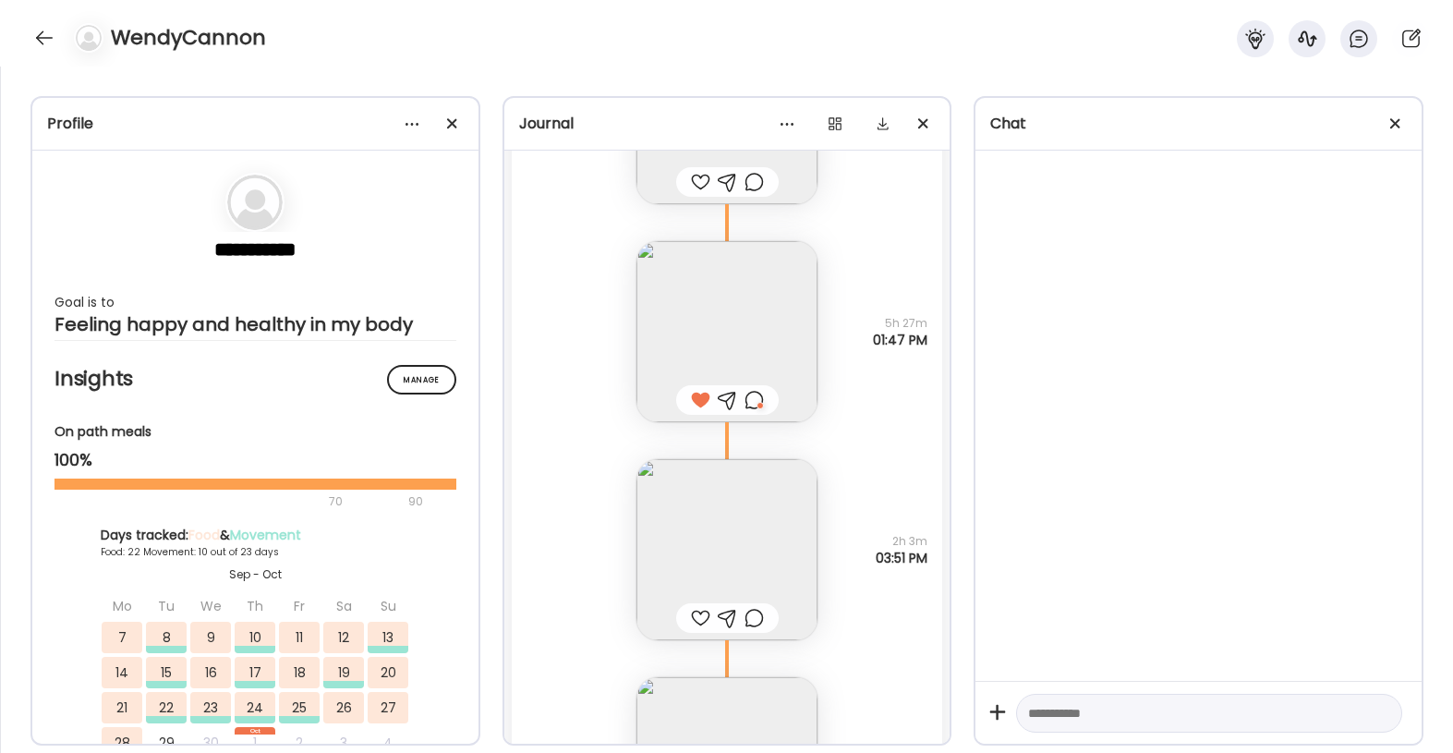
scroll to position [41033, 0]
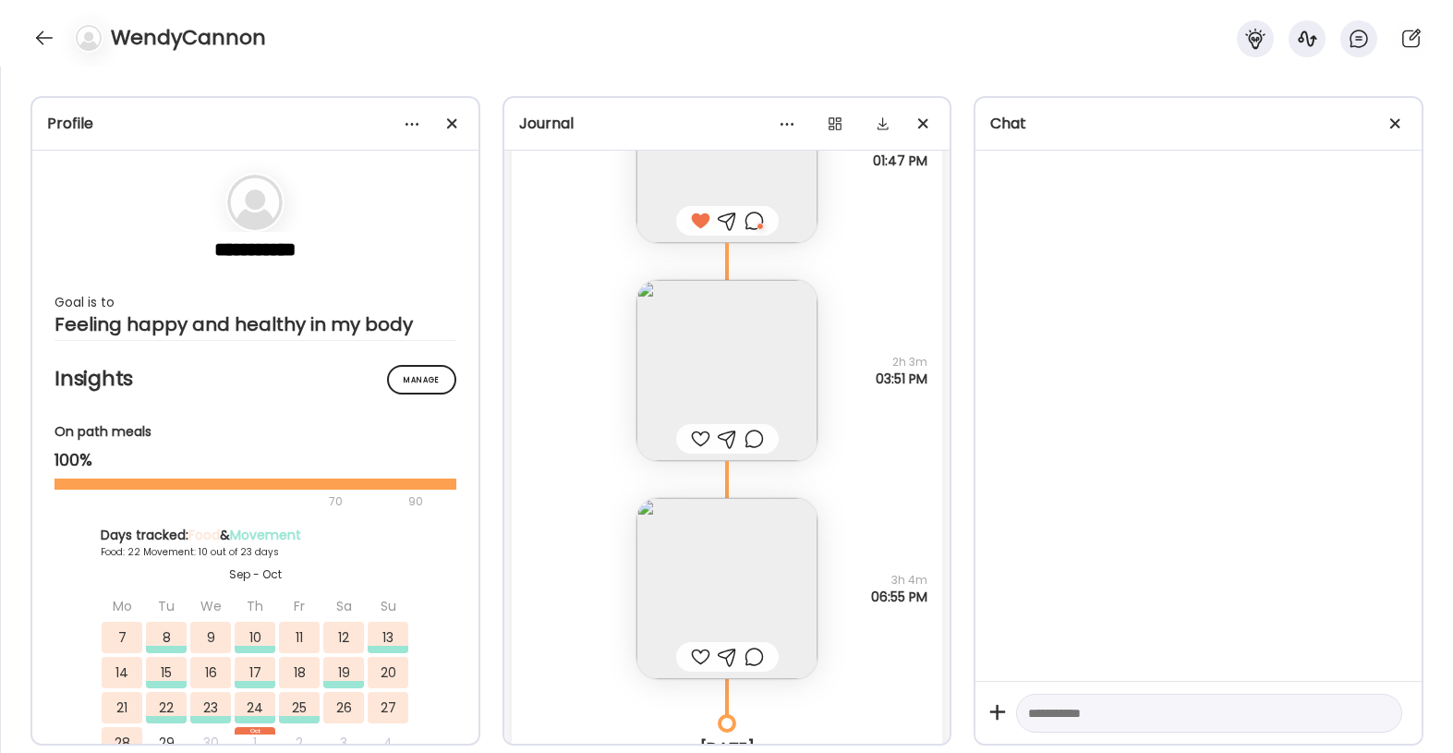
click at [693, 435] on div at bounding box center [700, 439] width 19 height 22
click at [717, 363] on img at bounding box center [727, 370] width 181 height 181
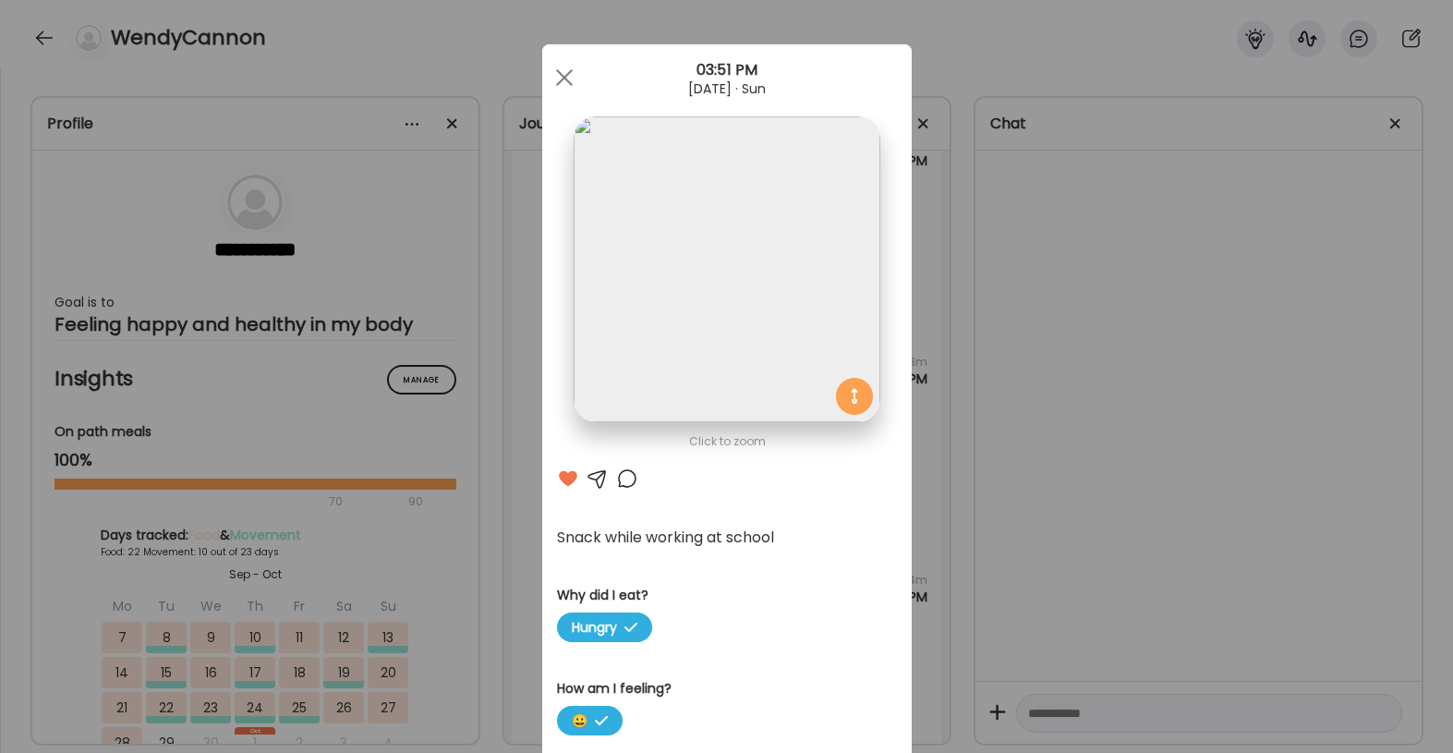
click at [630, 478] on div at bounding box center [627, 479] width 22 height 22
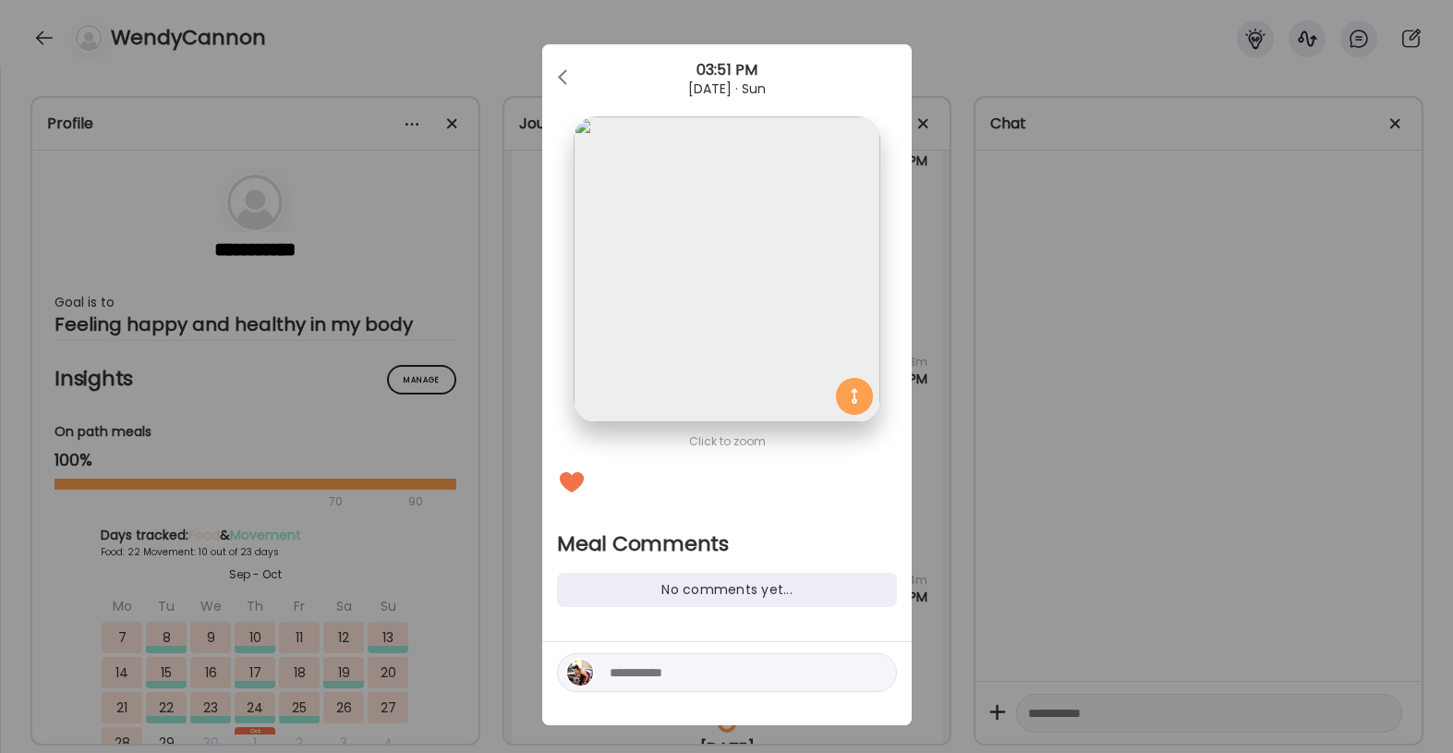
click at [668, 659] on div at bounding box center [727, 672] width 340 height 39
click at [659, 678] on textarea at bounding box center [734, 673] width 249 height 22
type textarea "****"
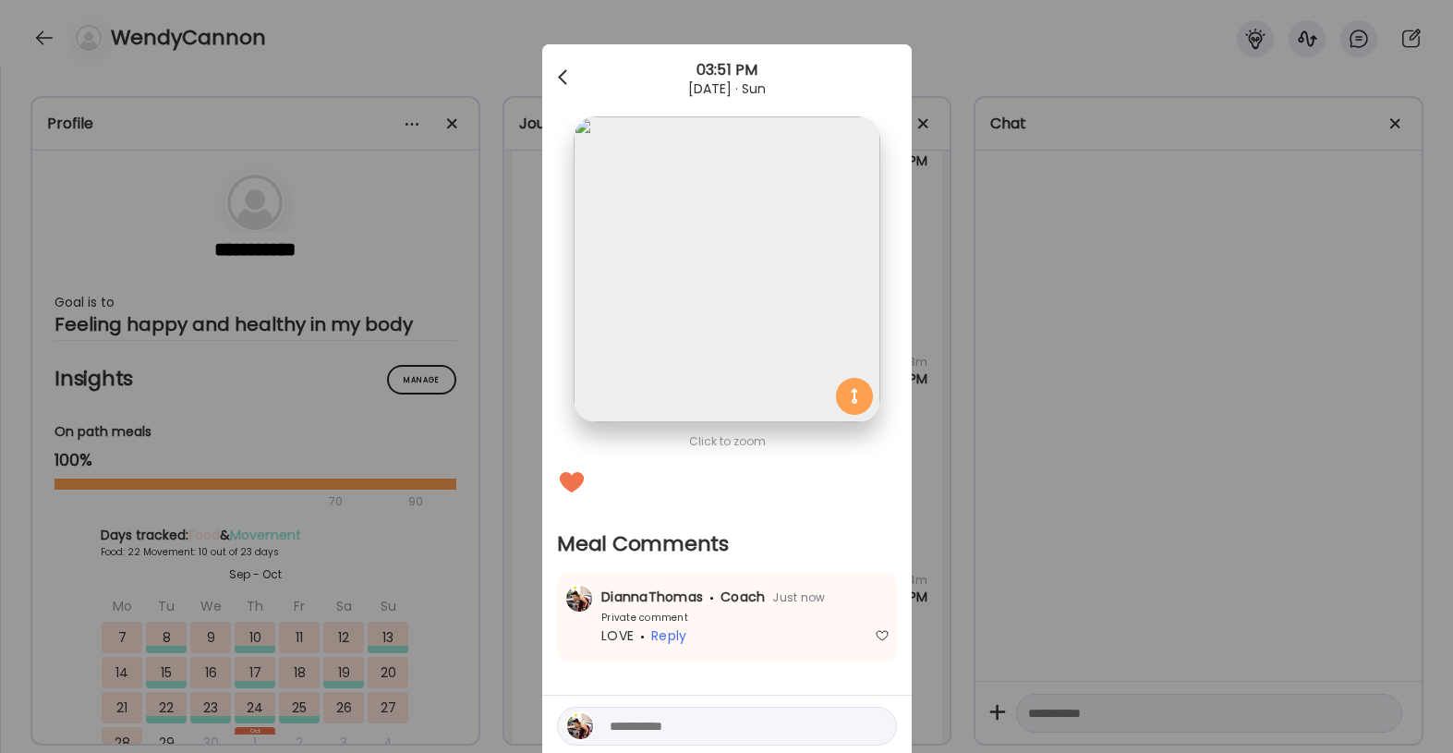
click at [556, 77] on div at bounding box center [564, 77] width 37 height 37
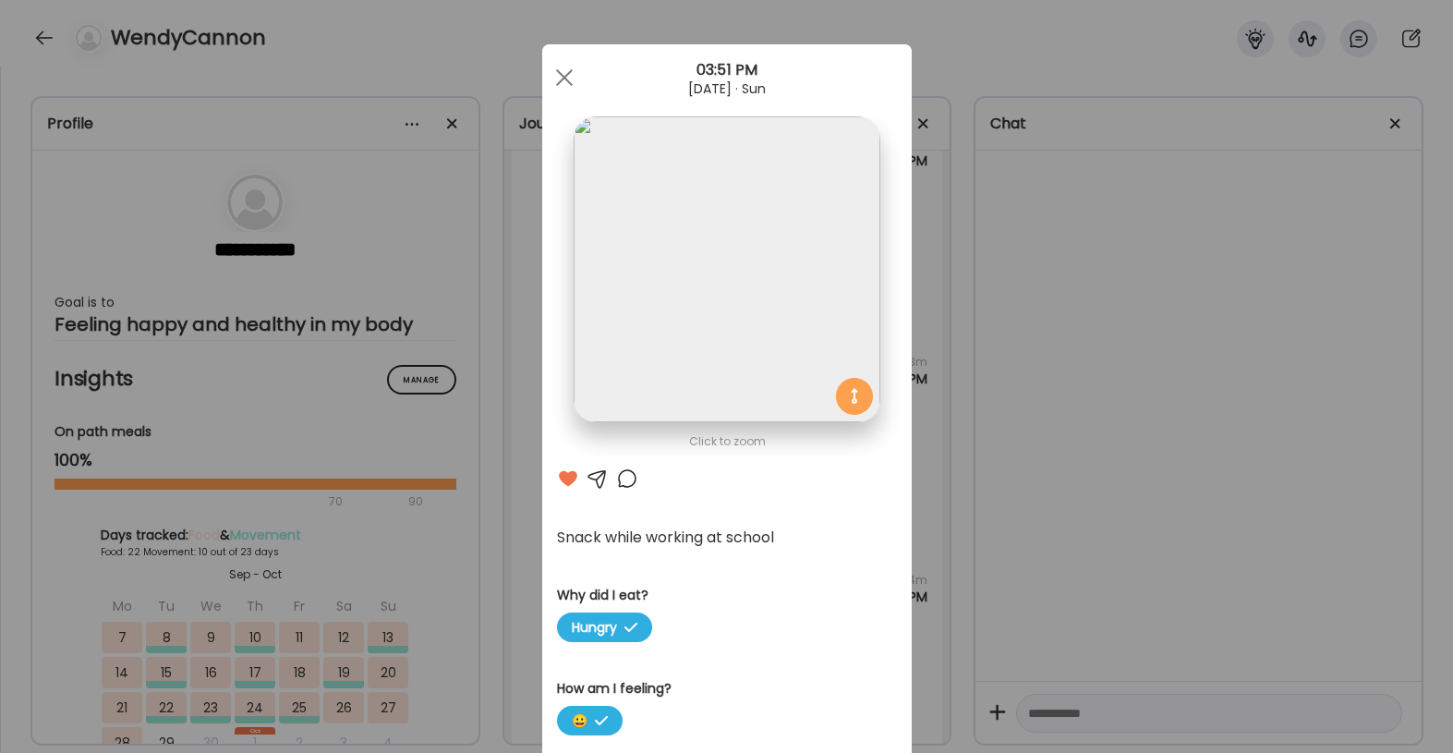
click at [556, 77] on div at bounding box center [564, 77] width 37 height 37
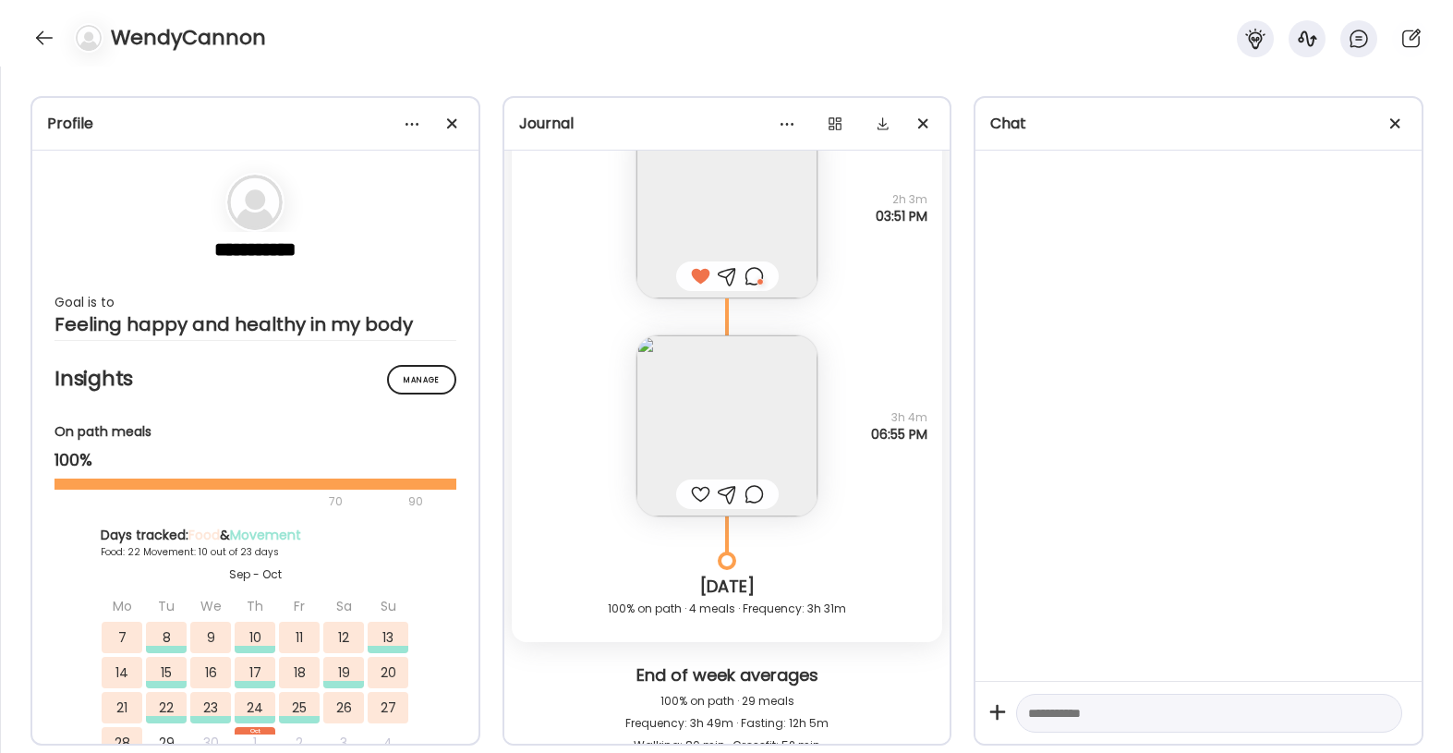
scroll to position [41229, 0]
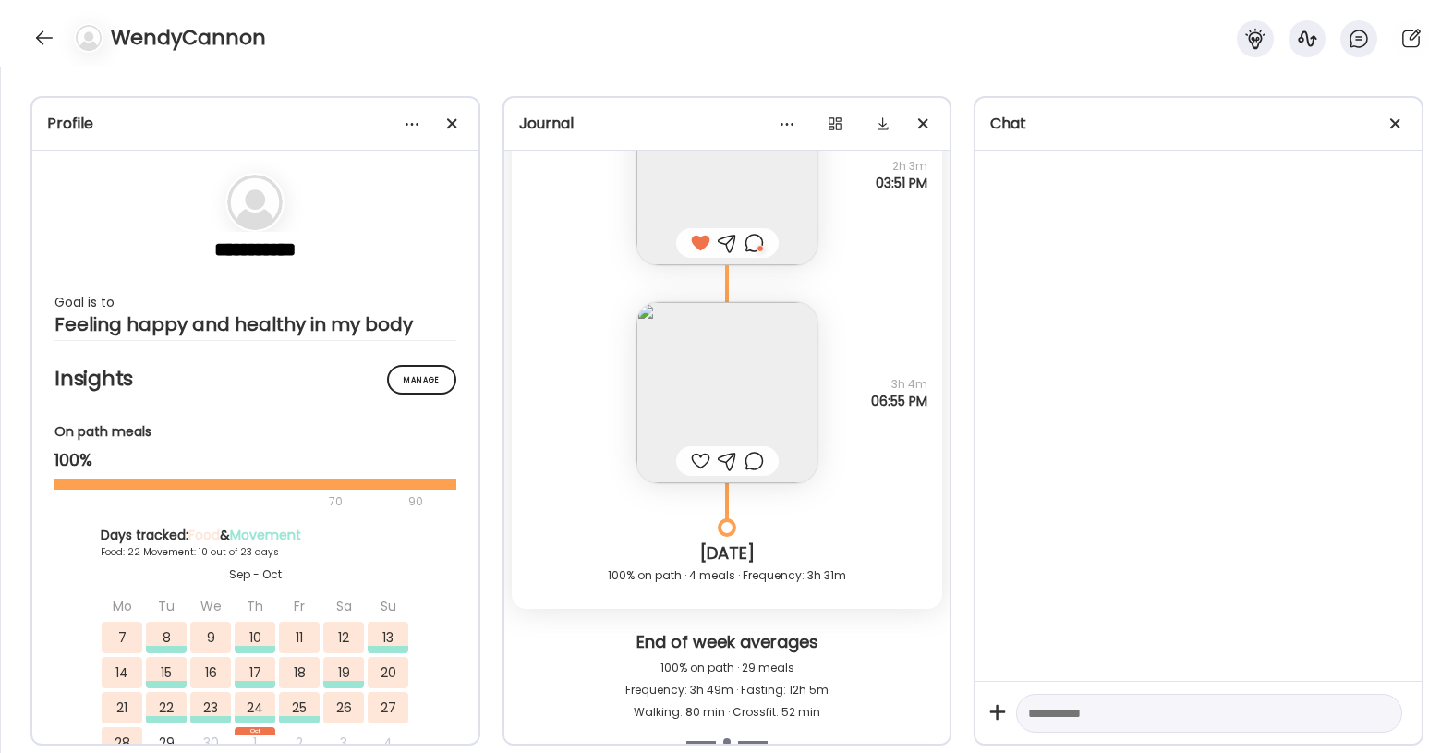
click at [695, 400] on img at bounding box center [727, 392] width 181 height 181
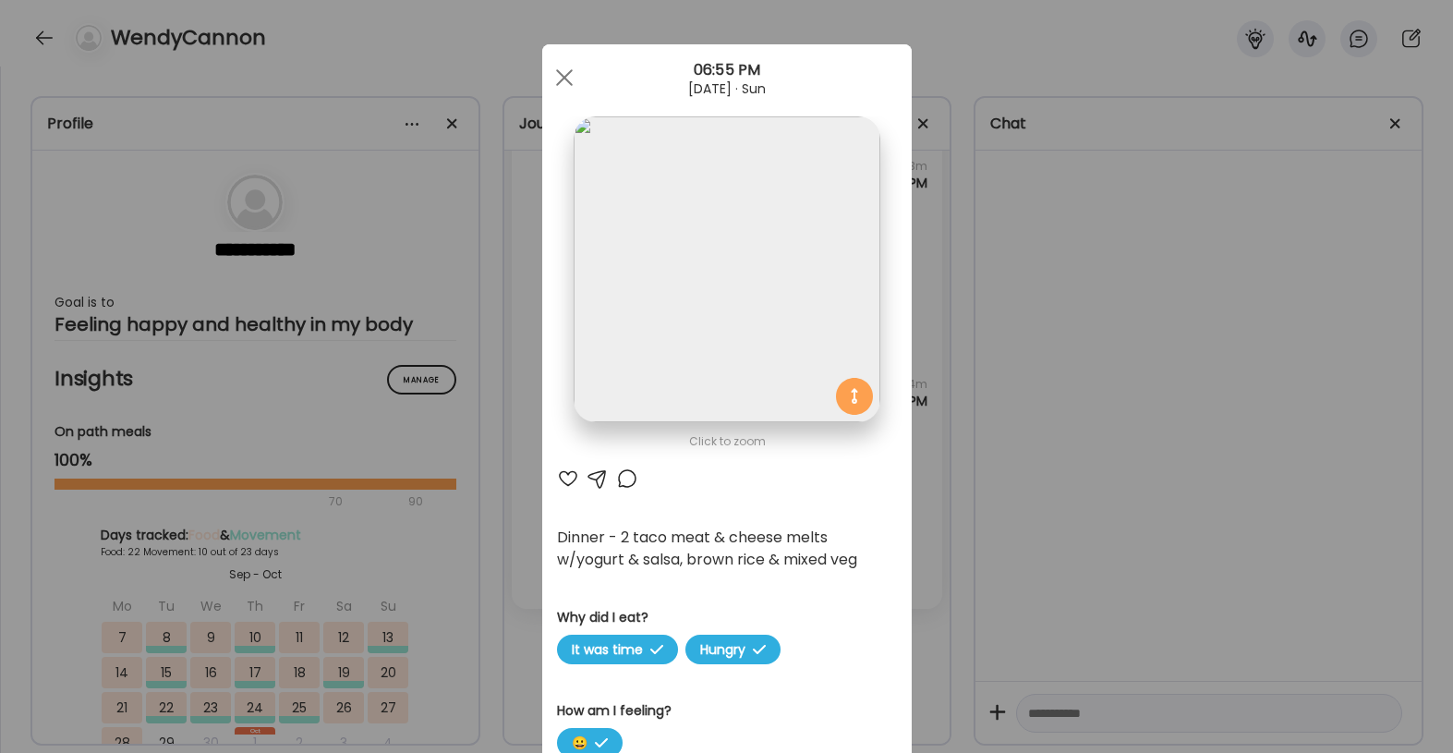
click at [564, 479] on div at bounding box center [568, 479] width 22 height 22
click at [629, 480] on div at bounding box center [627, 479] width 22 height 22
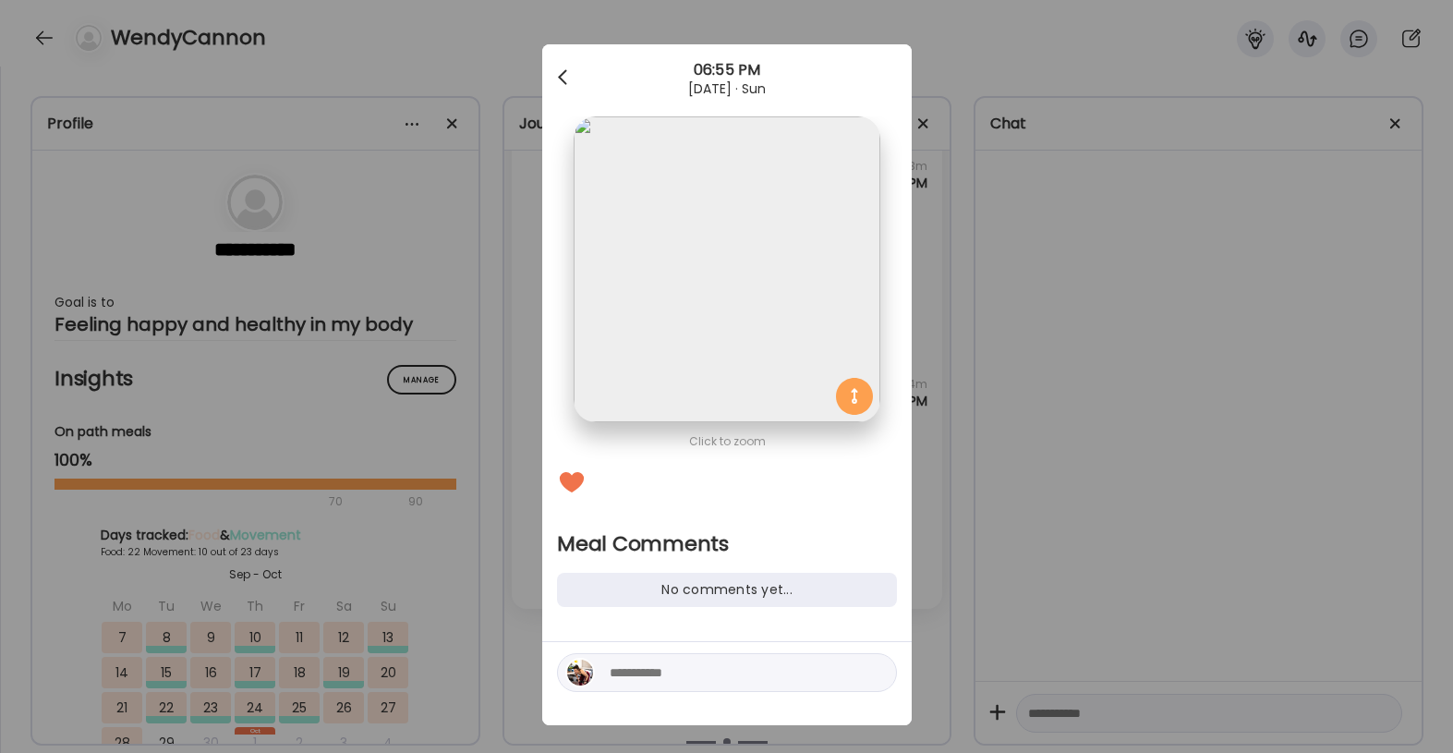
click at [561, 72] on div at bounding box center [564, 77] width 37 height 37
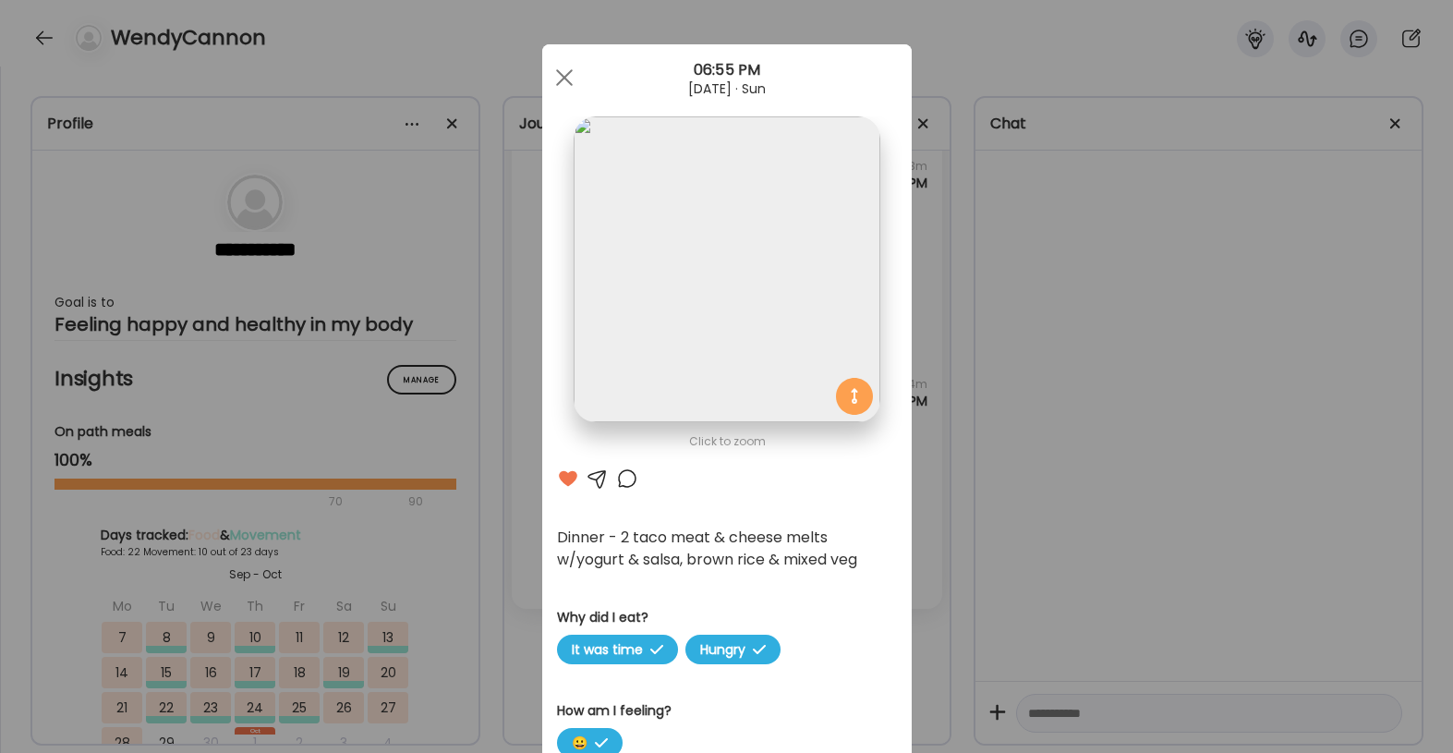
click at [629, 485] on div at bounding box center [627, 479] width 22 height 22
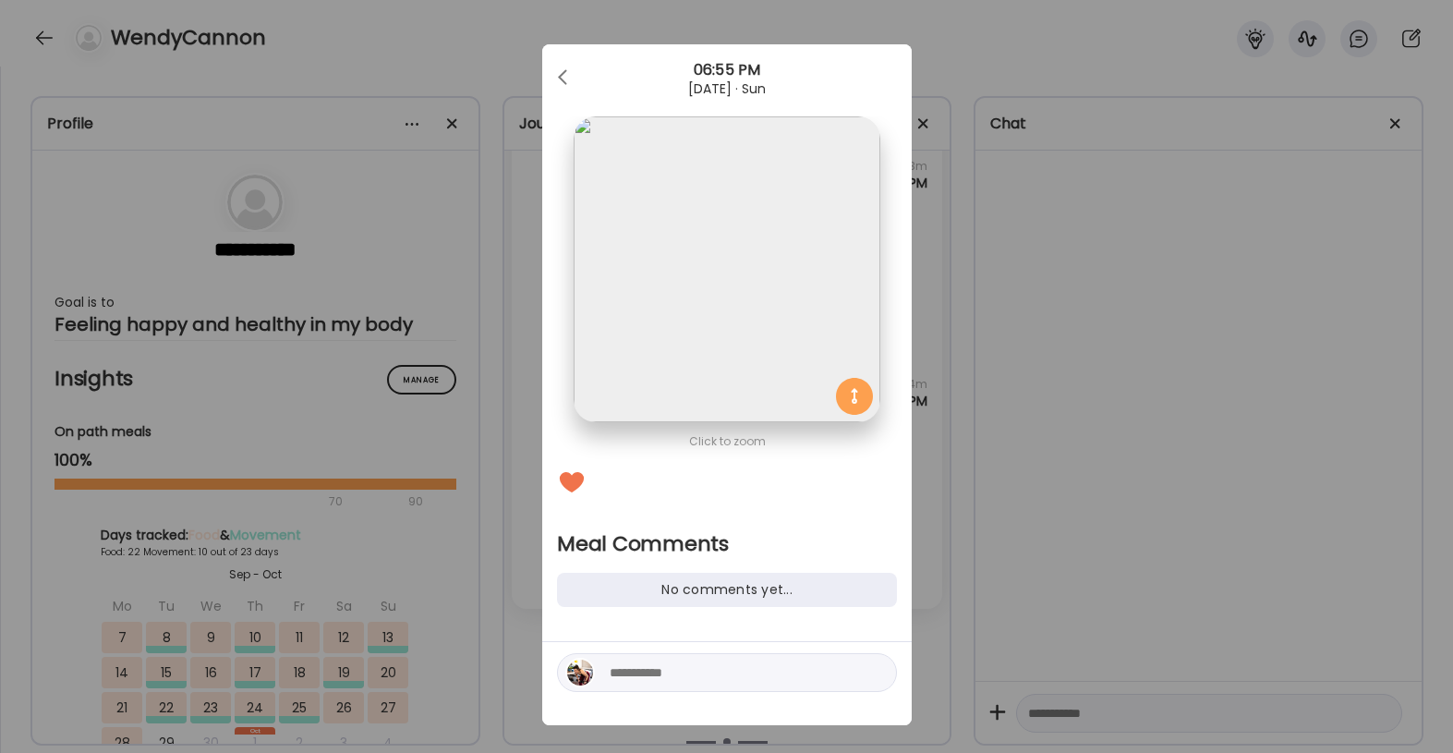
click at [627, 670] on textarea at bounding box center [734, 673] width 249 height 22
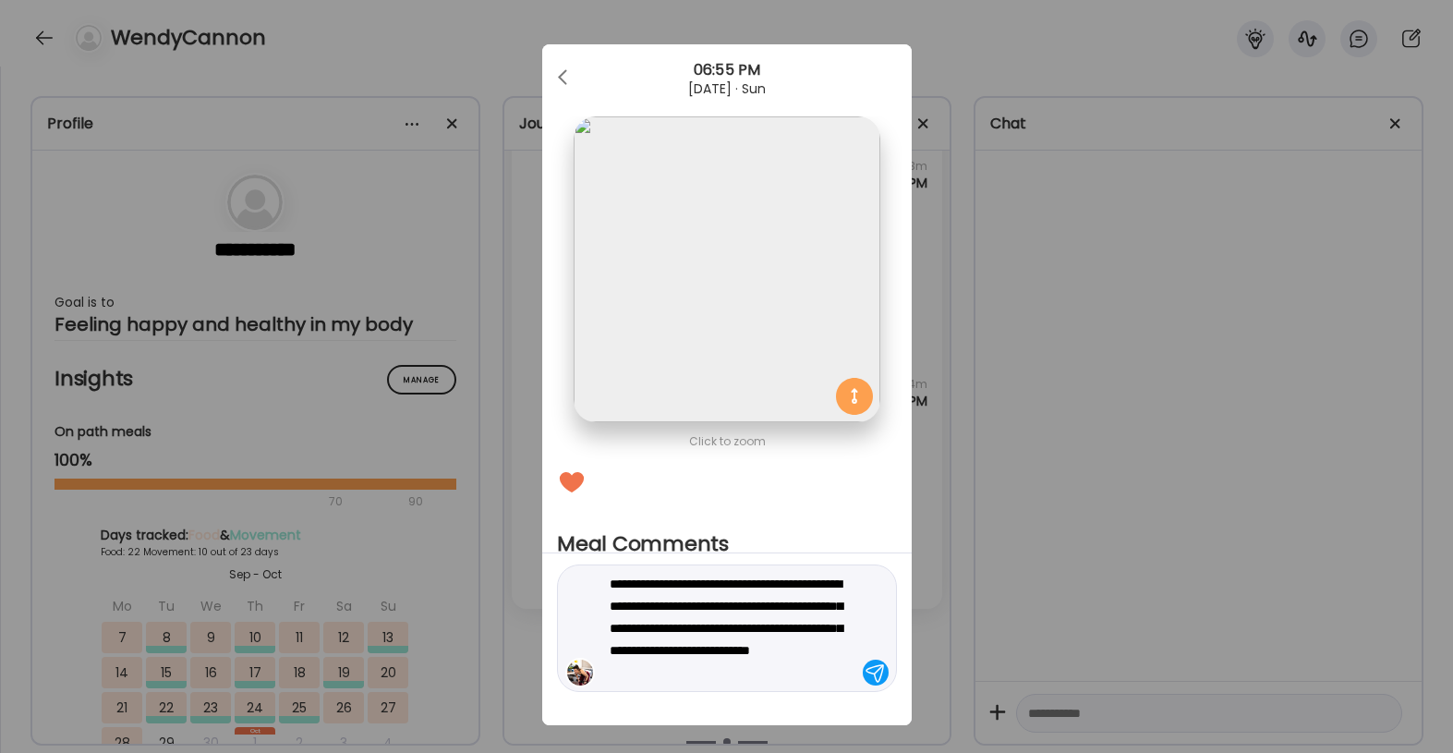
type textarea "**********"
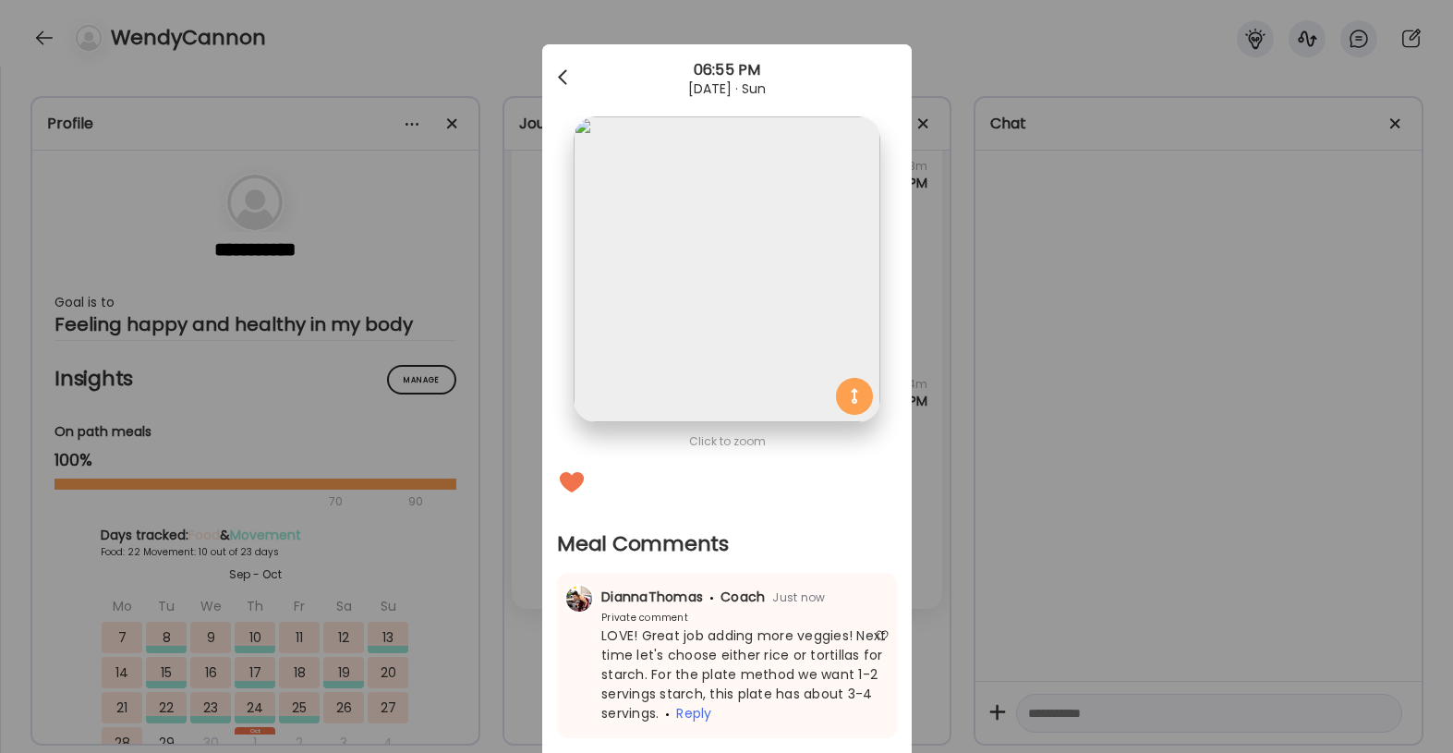
click at [570, 79] on div at bounding box center [564, 77] width 37 height 37
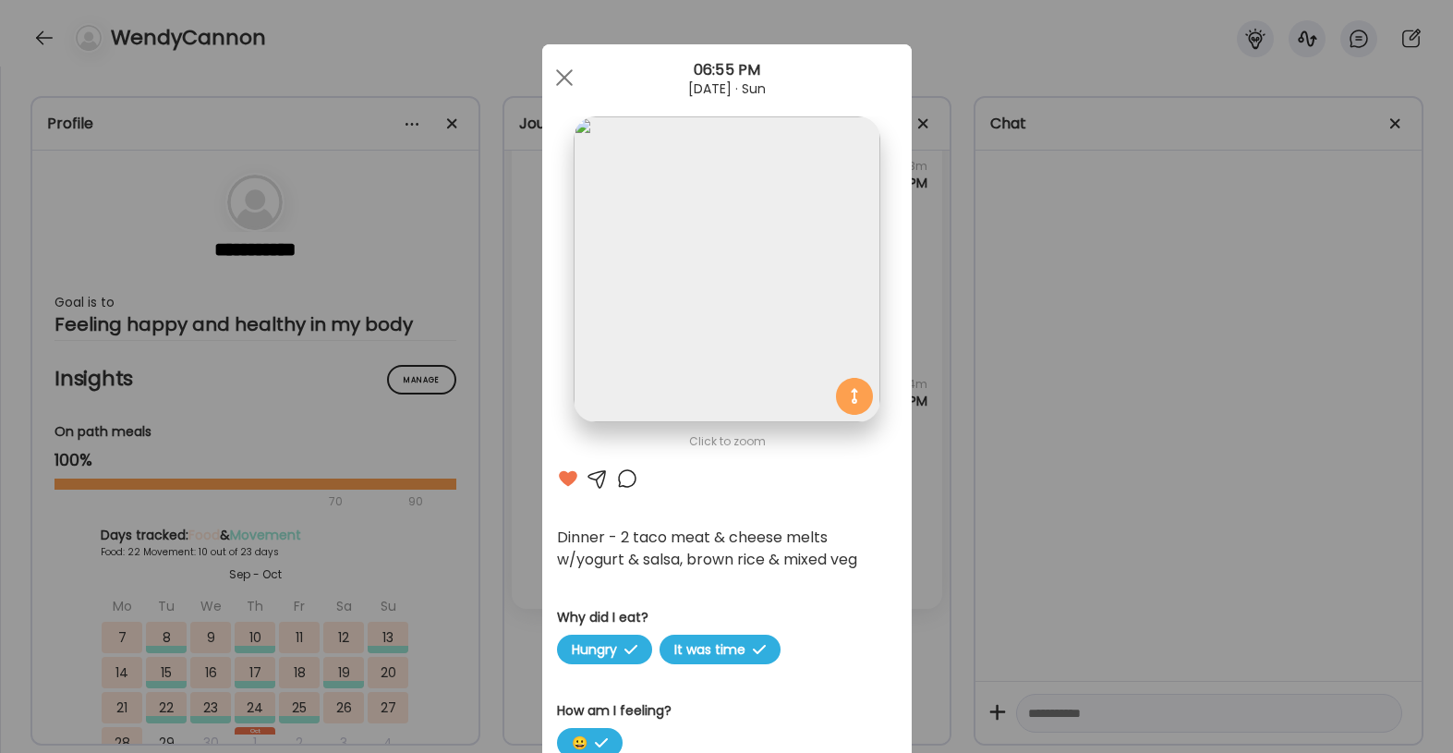
click at [570, 79] on div at bounding box center [564, 77] width 37 height 37
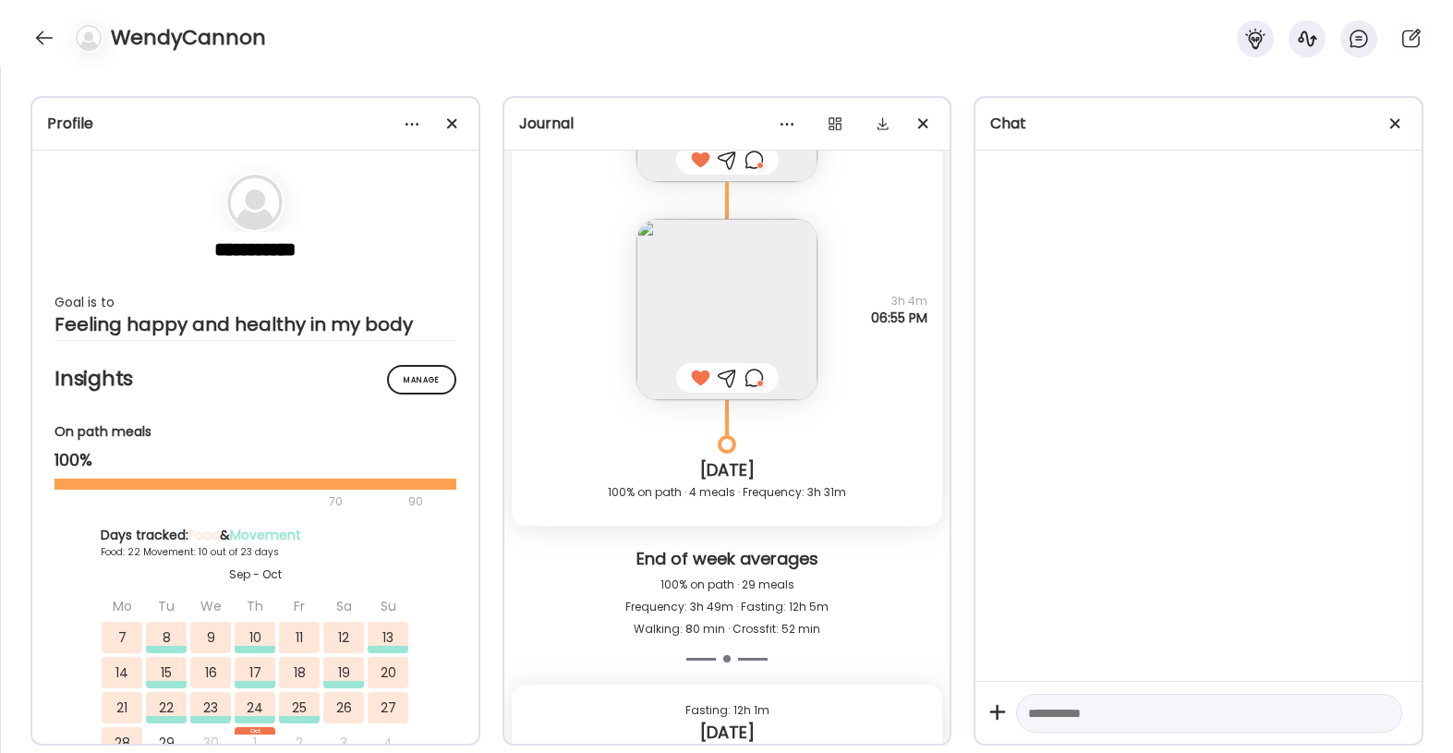
scroll to position [41272, 0]
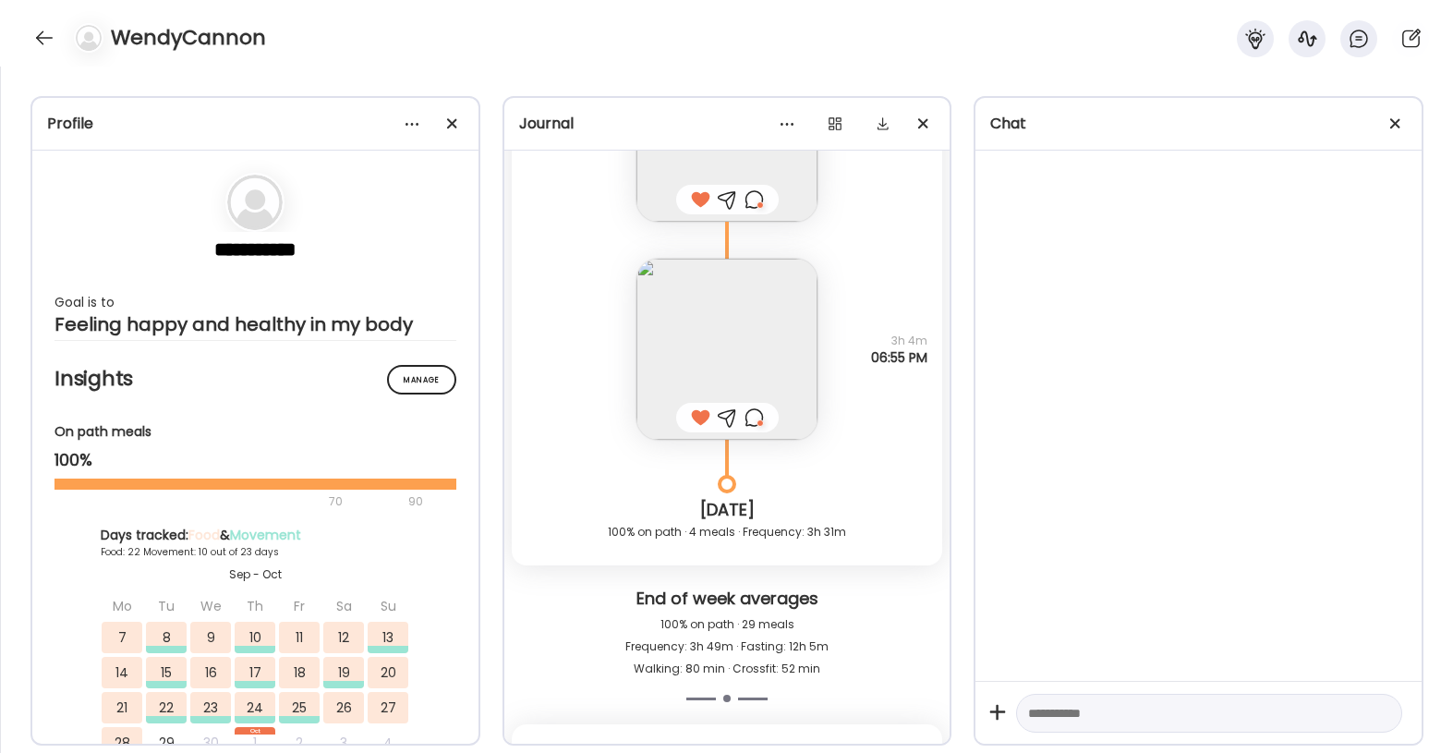
click at [765, 332] on img at bounding box center [727, 349] width 181 height 181
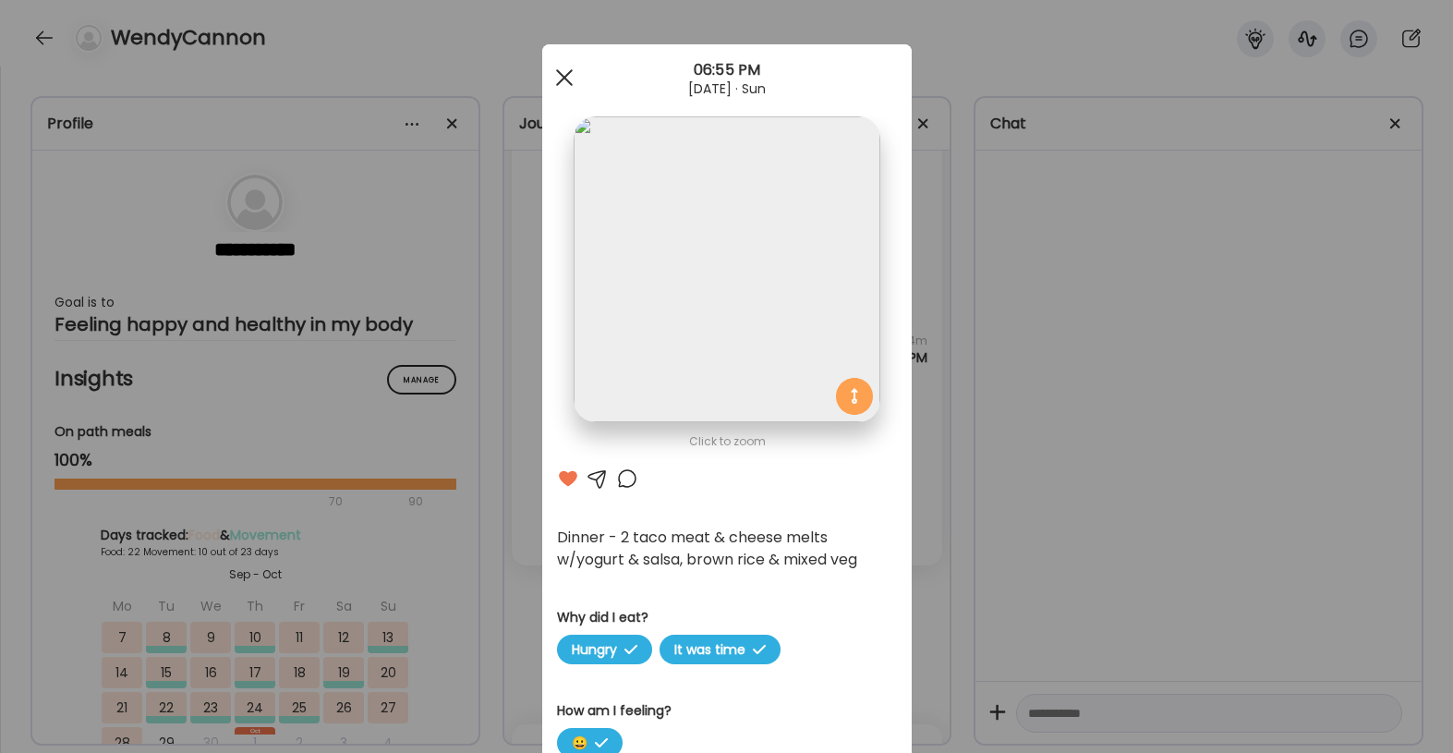
click at [561, 75] on span at bounding box center [563, 77] width 17 height 17
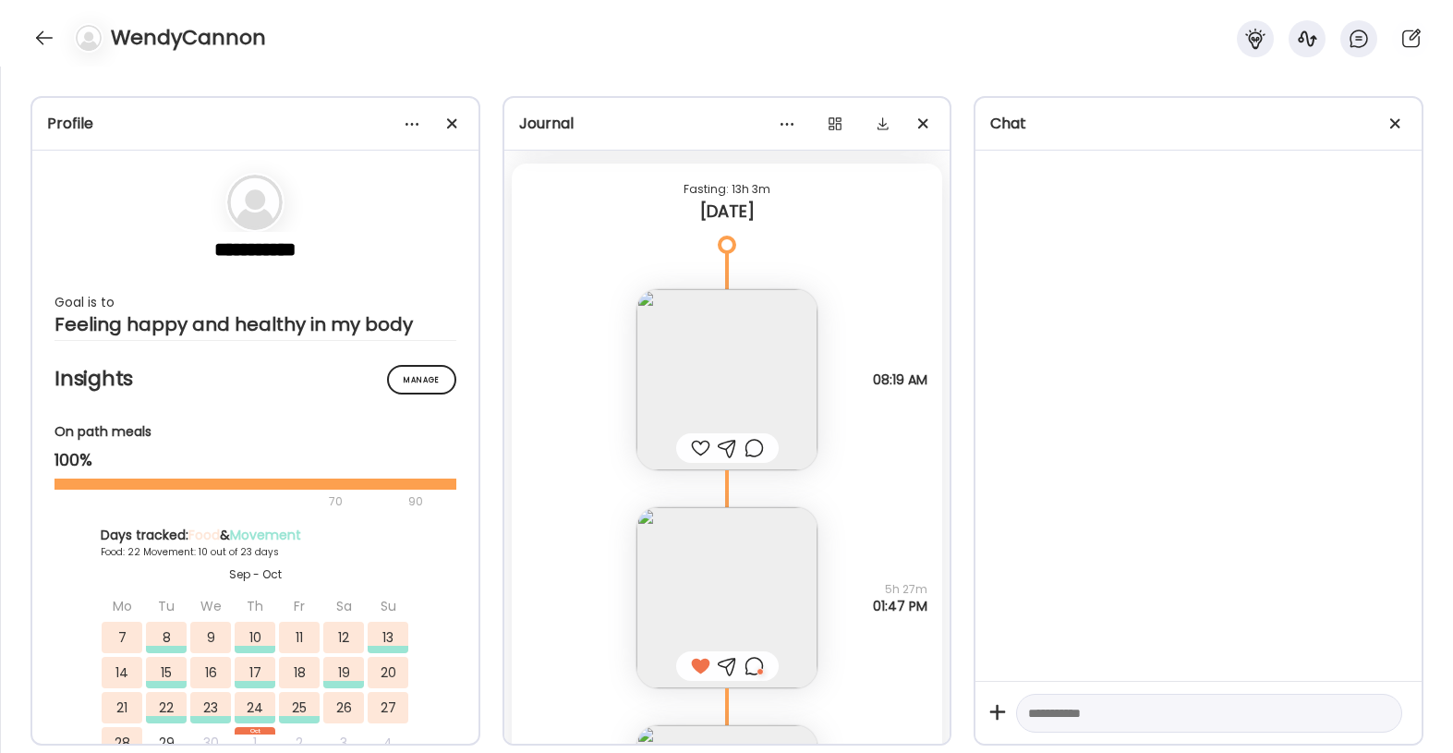
scroll to position [40577, 0]
click at [722, 581] on img at bounding box center [727, 608] width 181 height 181
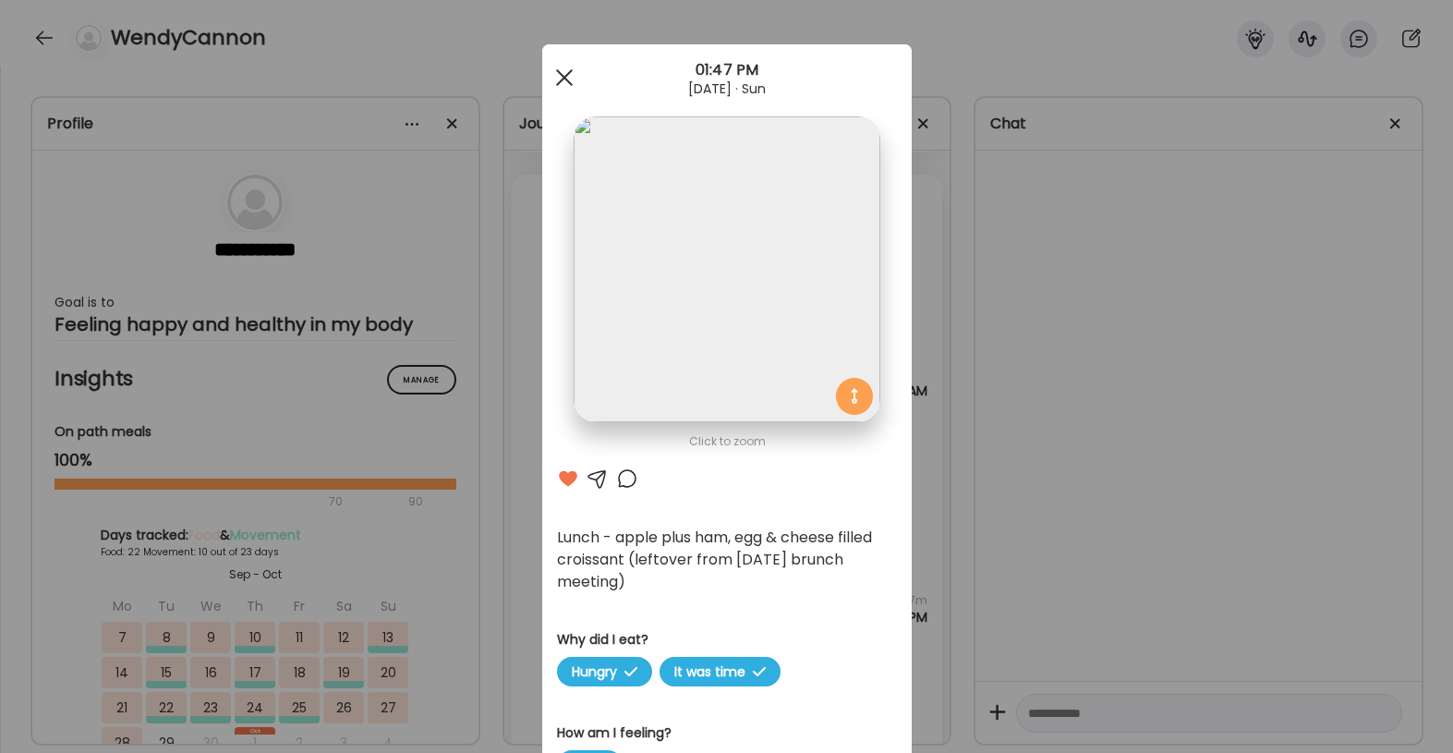
click at [560, 83] on div at bounding box center [564, 77] width 37 height 37
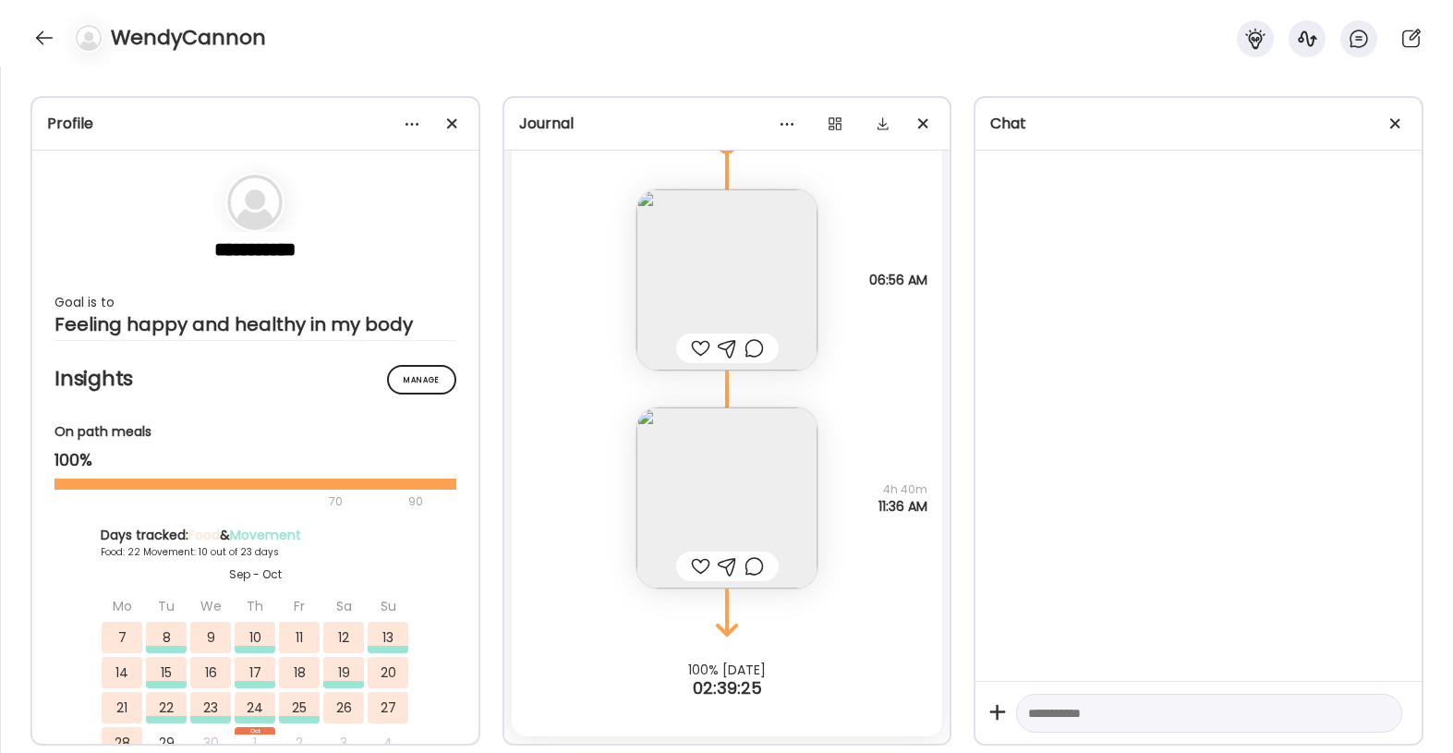
scroll to position [41933, 0]
